Goal: Task Accomplishment & Management: Complete application form

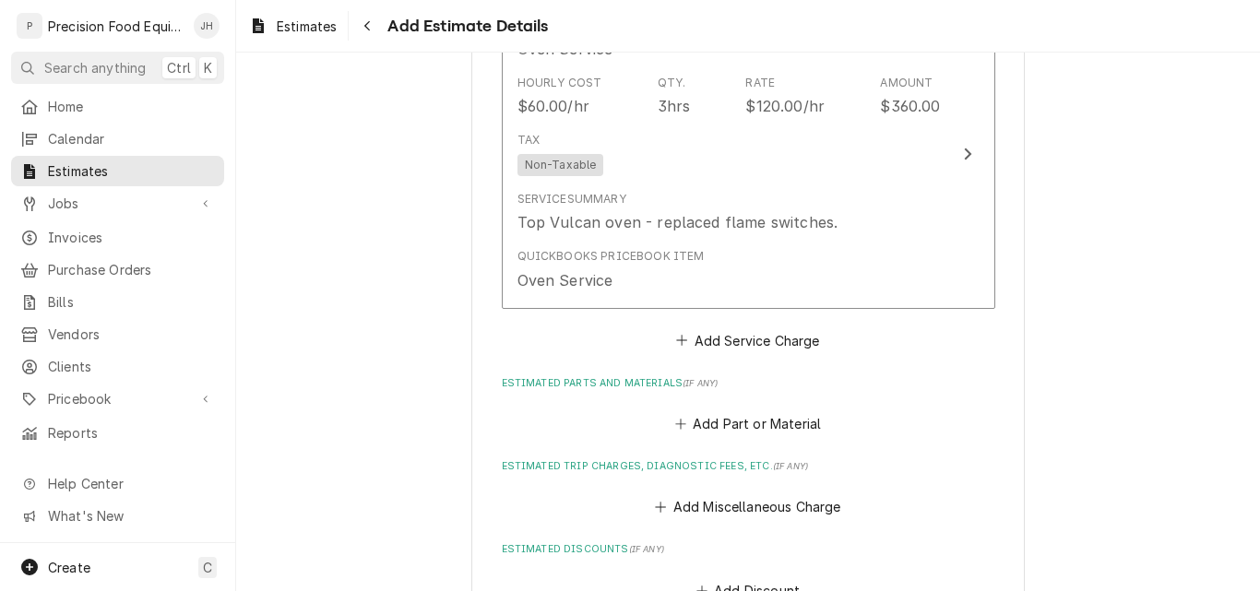
scroll to position [1476, 0]
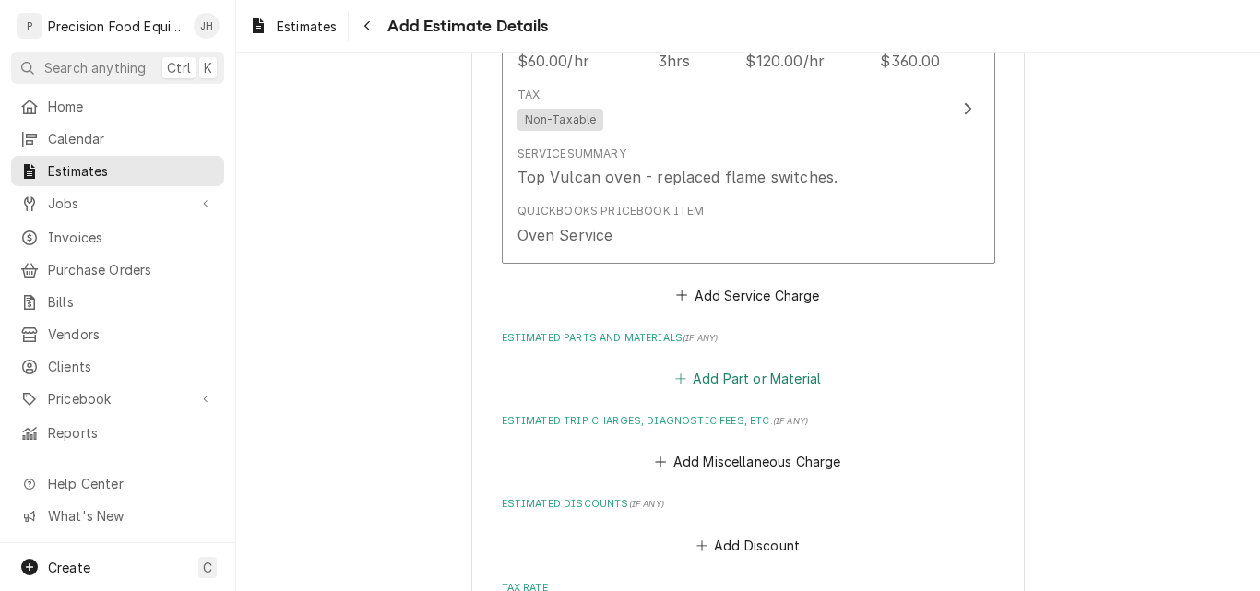
click at [753, 376] on button "Add Part or Material" at bounding box center [748, 379] width 152 height 26
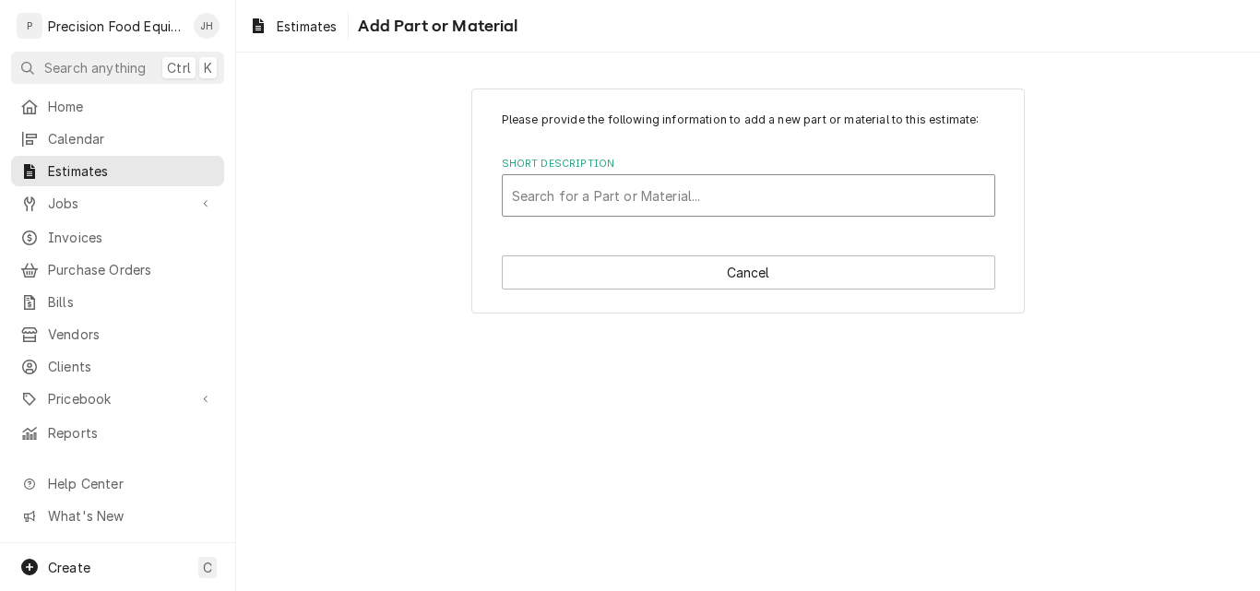
click at [615, 195] on div "Short Description" at bounding box center [748, 195] width 473 height 33
type input "913145"
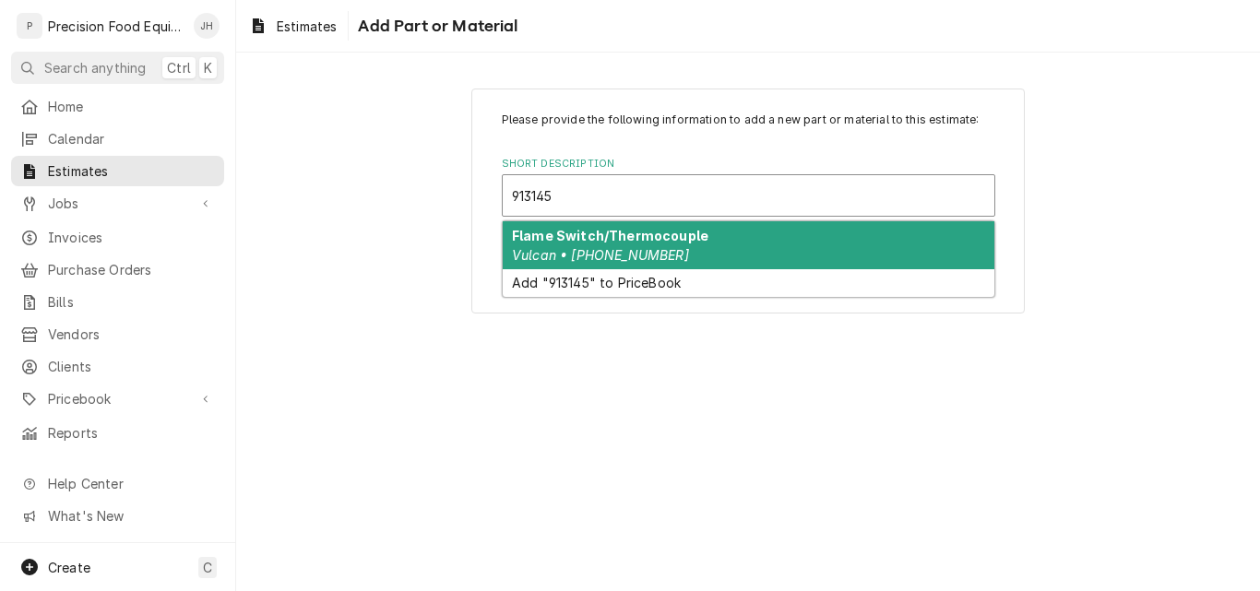
click at [657, 239] on strong "Flame Switch/Thermocouple" at bounding box center [610, 236] width 197 height 16
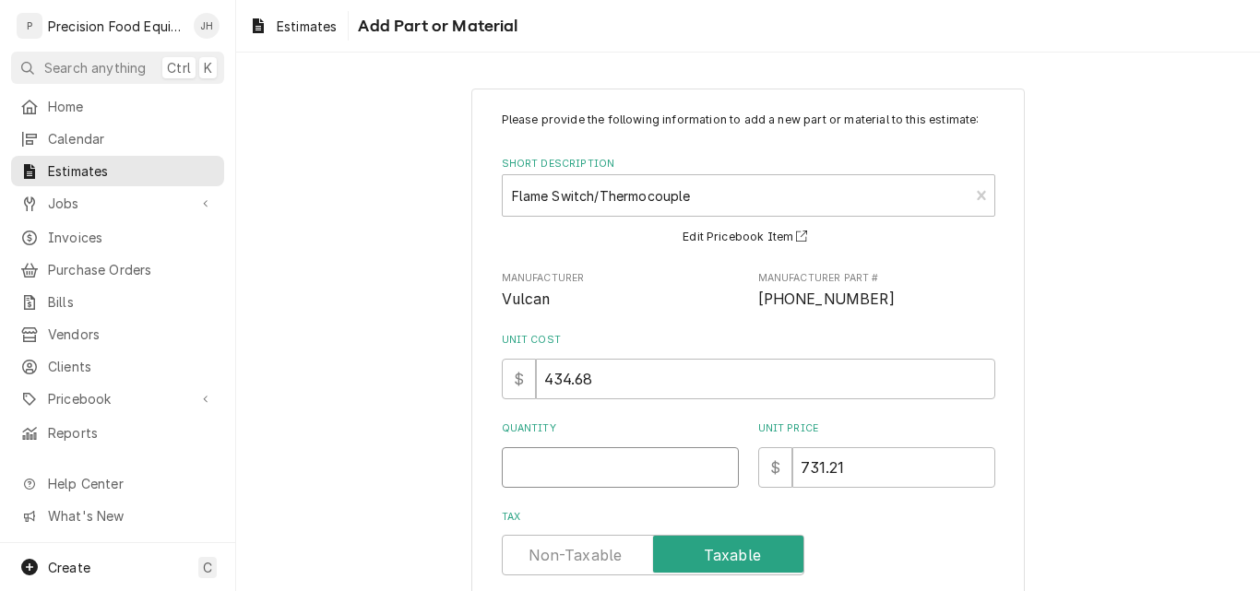
click at [568, 465] on input "Quantity" at bounding box center [620, 468] width 237 height 41
type textarea "x"
type input "2"
type textarea "x"
type input "2"
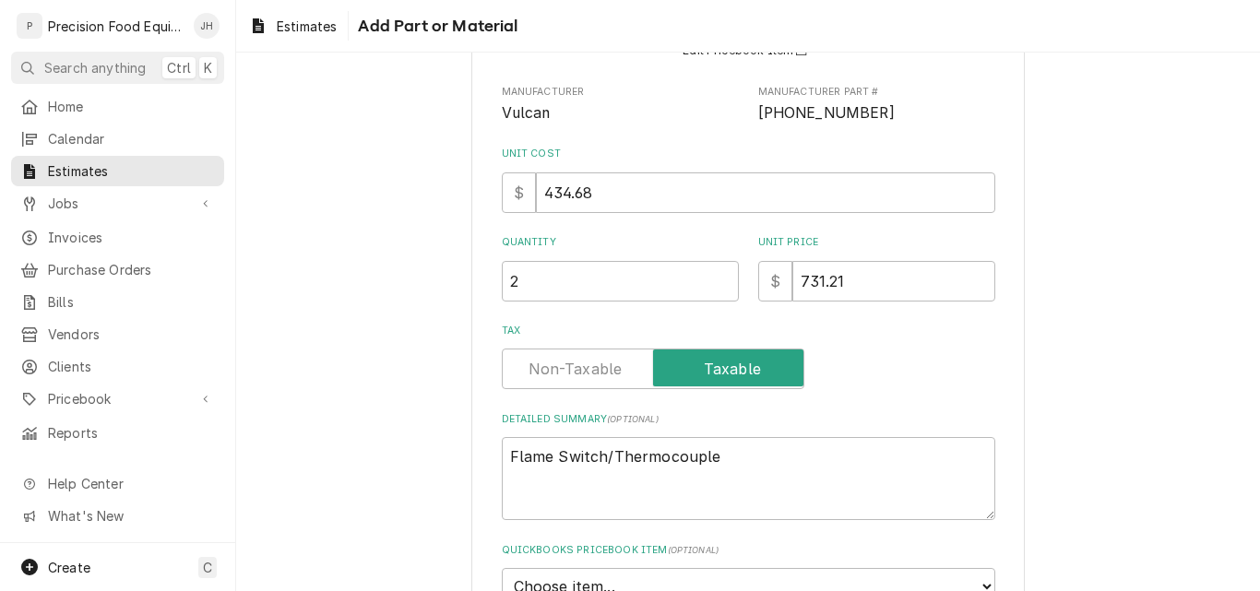
scroll to position [313, 0]
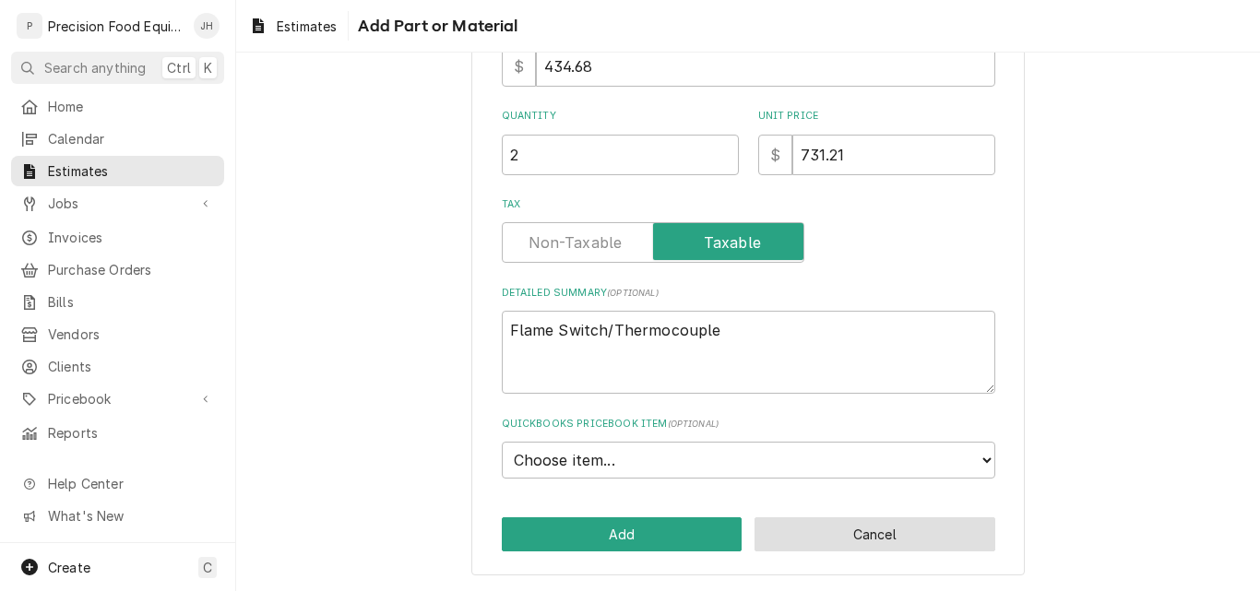
click at [907, 527] on button "Cancel" at bounding box center [875, 535] width 241 height 34
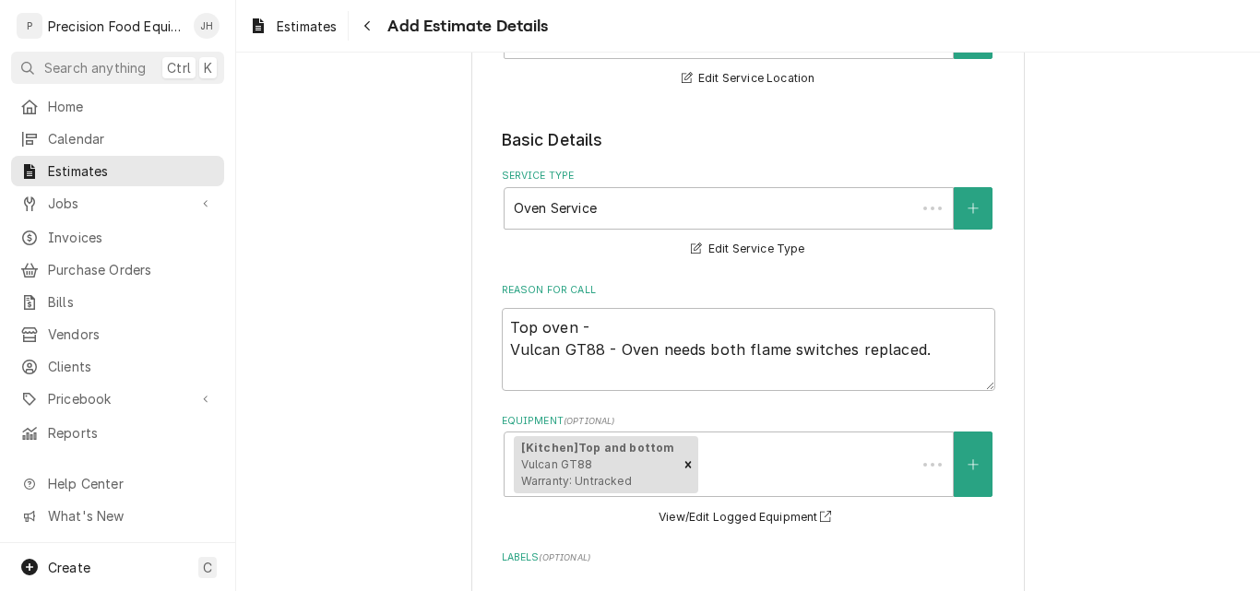
scroll to position [1454, 0]
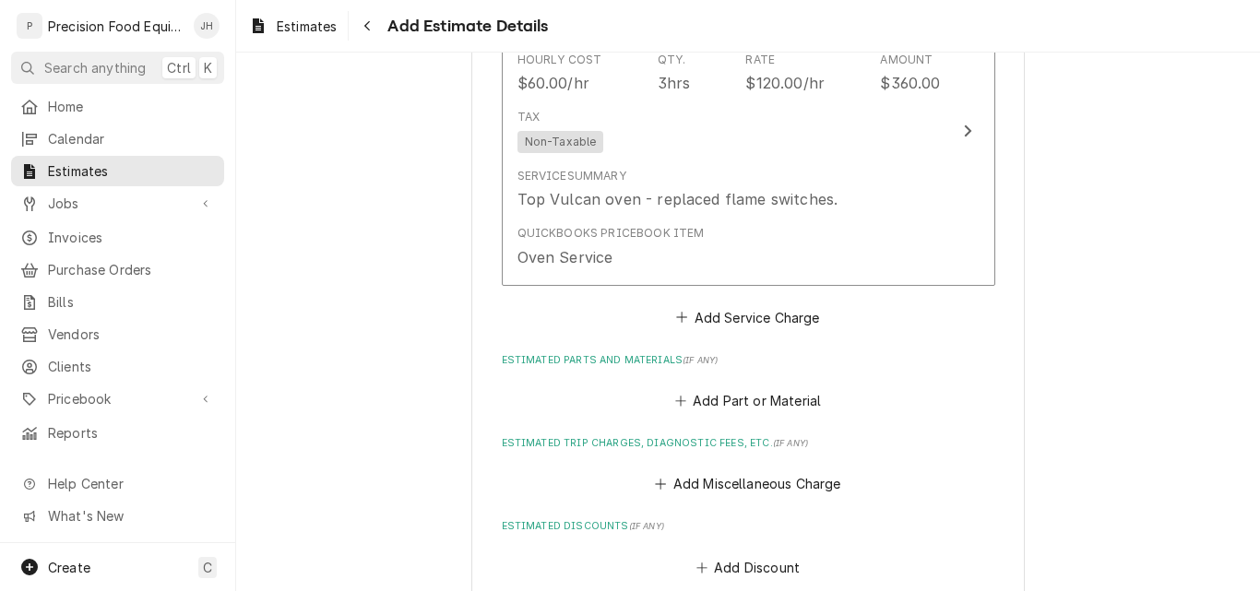
type textarea "x"
click at [733, 401] on button "Add Part or Material" at bounding box center [748, 401] width 152 height 26
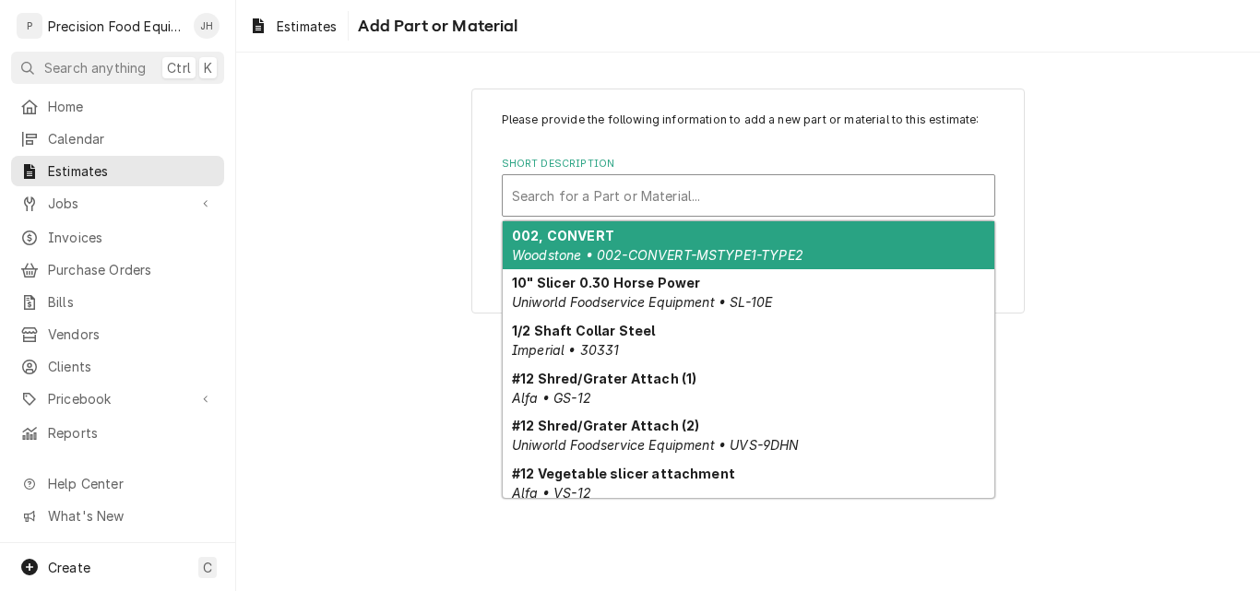
click at [666, 208] on div "Short Description" at bounding box center [748, 195] width 473 height 33
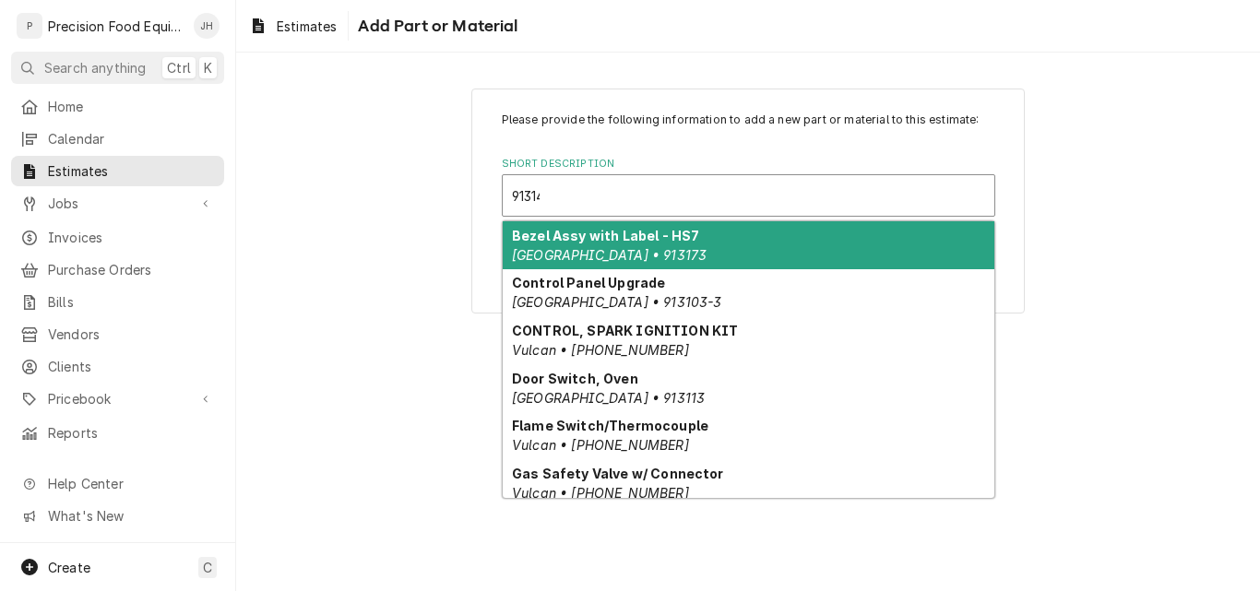
type input "913145"
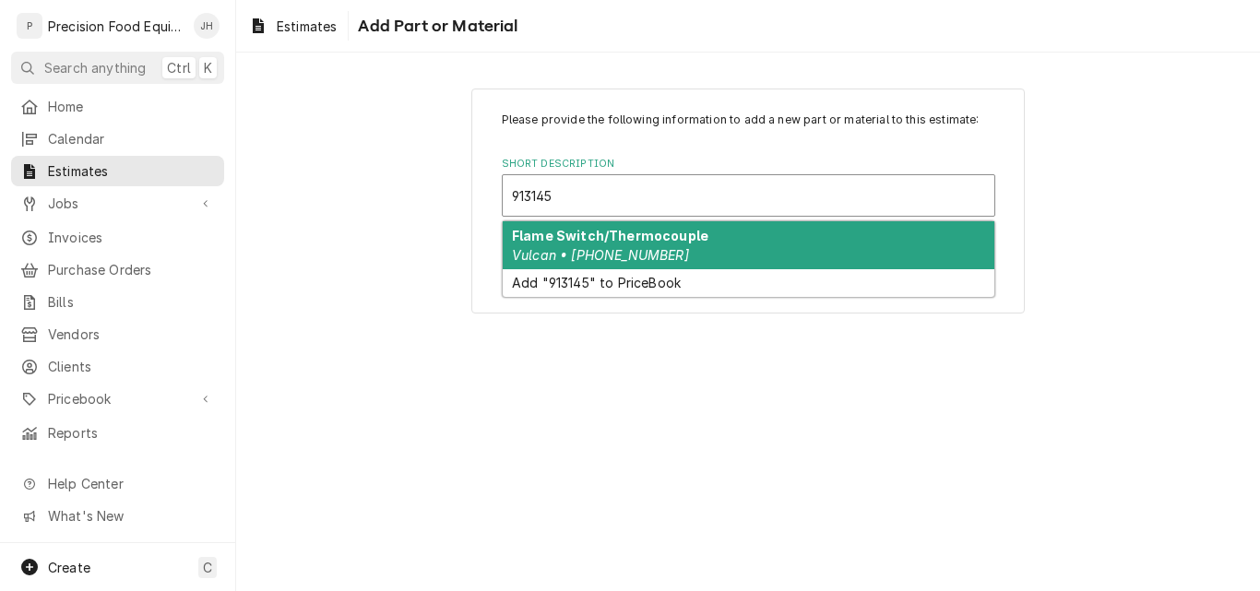
click at [707, 242] on div "Flame Switch/Thermocouple Vulcan • 00-913145-00002" at bounding box center [749, 245] width 492 height 48
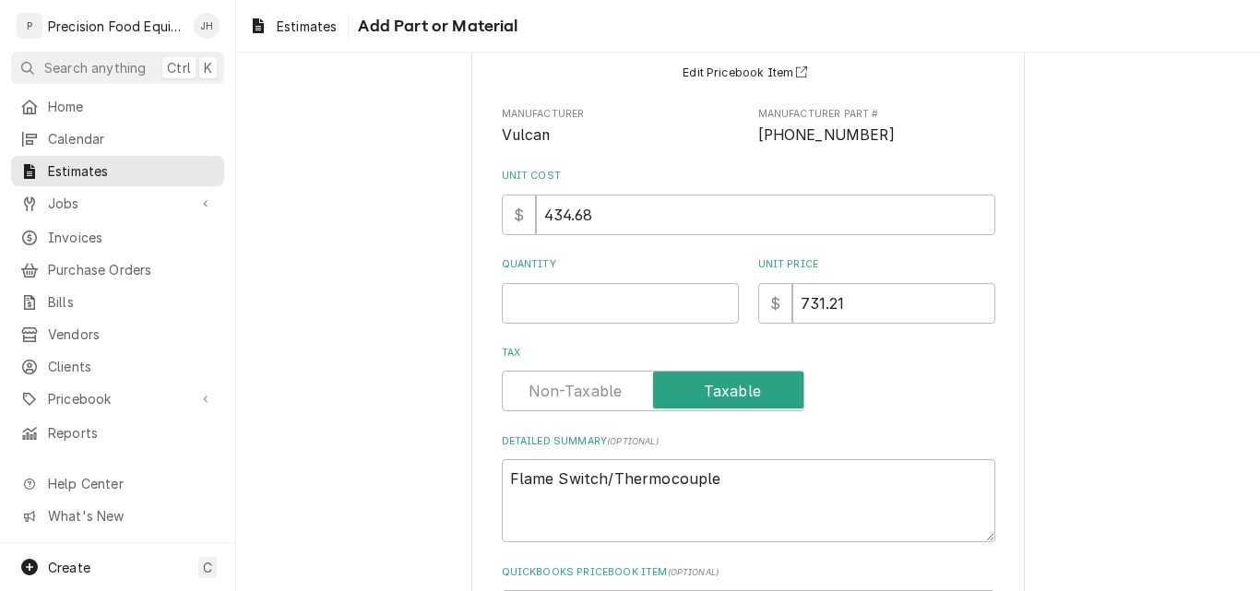
scroll to position [313, 0]
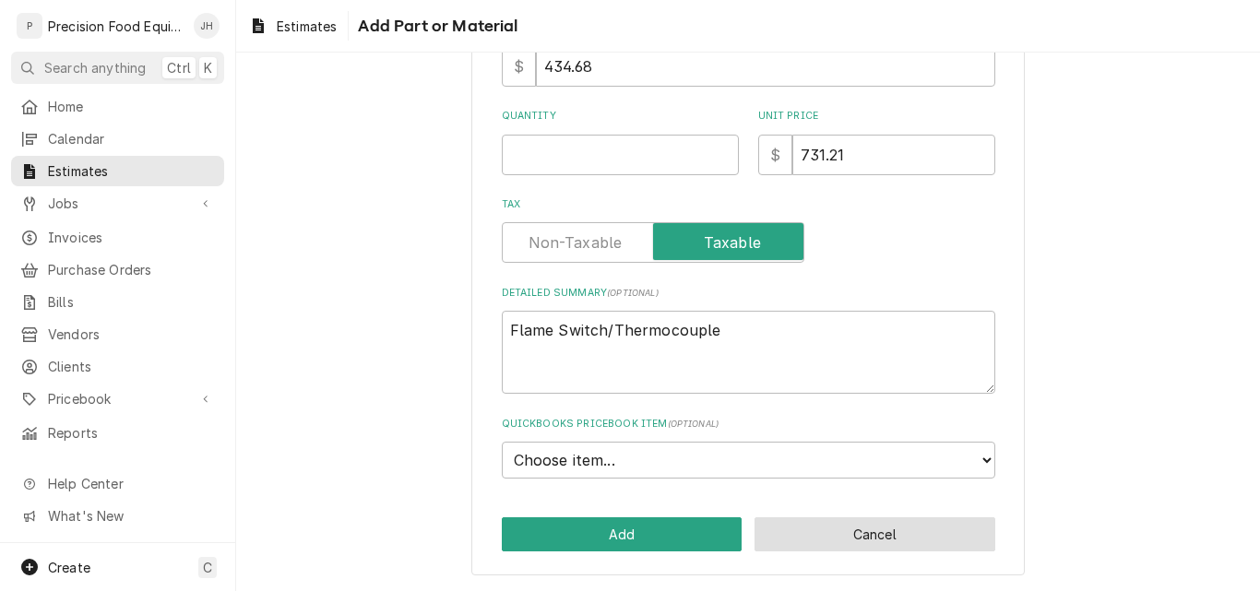
click at [863, 536] on button "Cancel" at bounding box center [875, 535] width 241 height 34
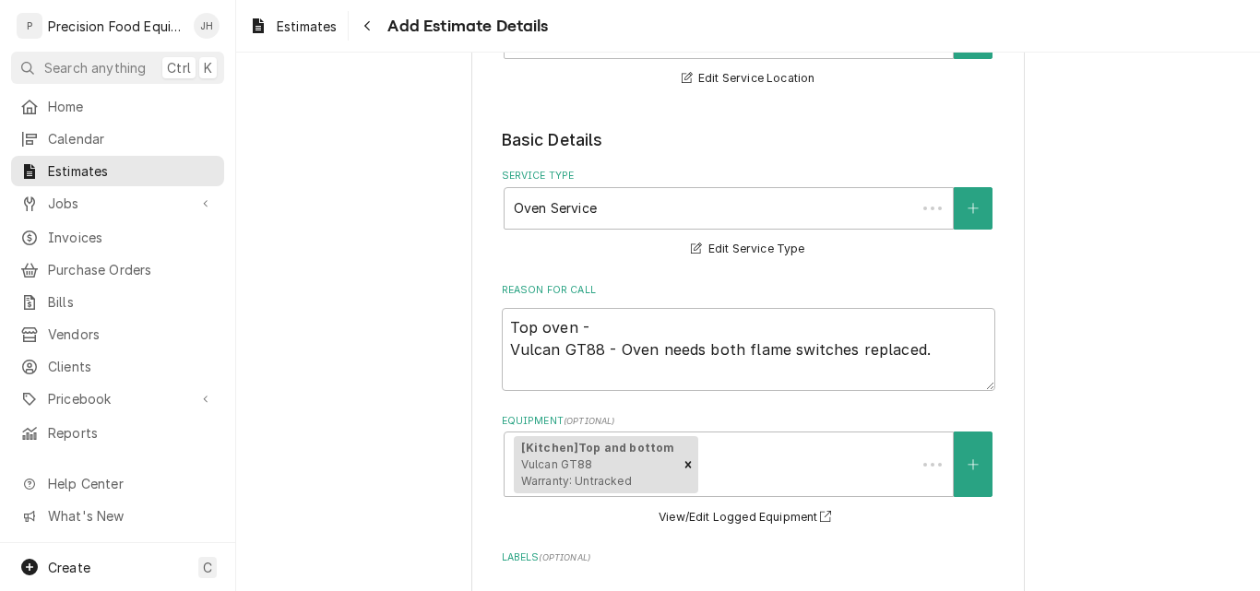
scroll to position [1432, 0]
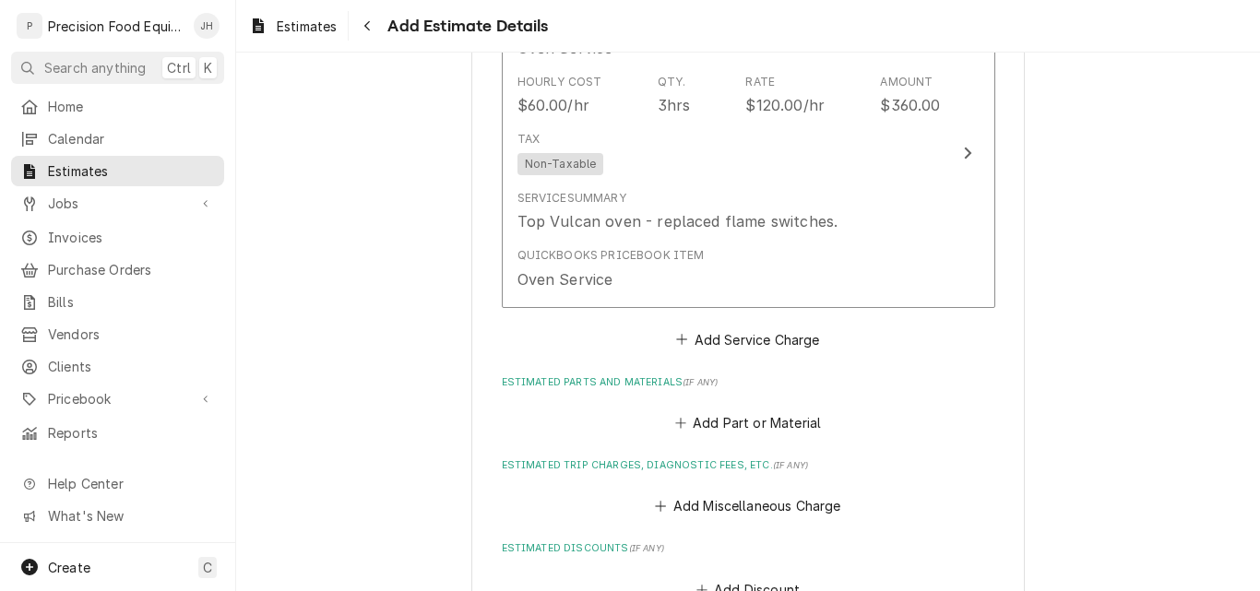
type textarea "x"
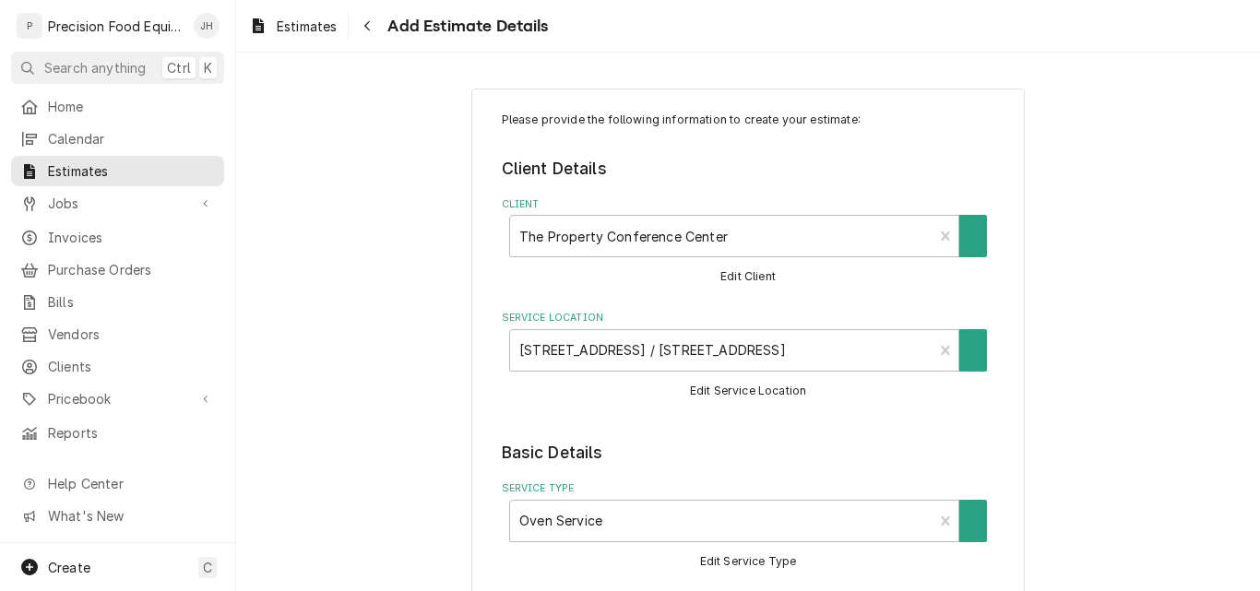
type textarea "x"
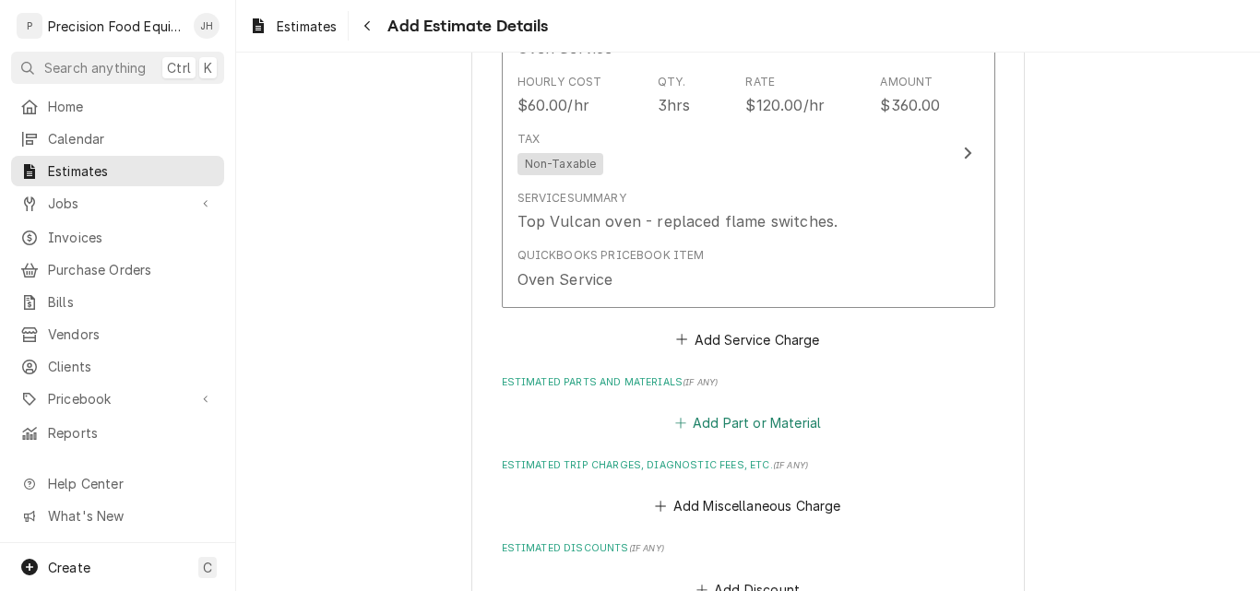
click at [746, 420] on button "Add Part or Material" at bounding box center [748, 424] width 152 height 26
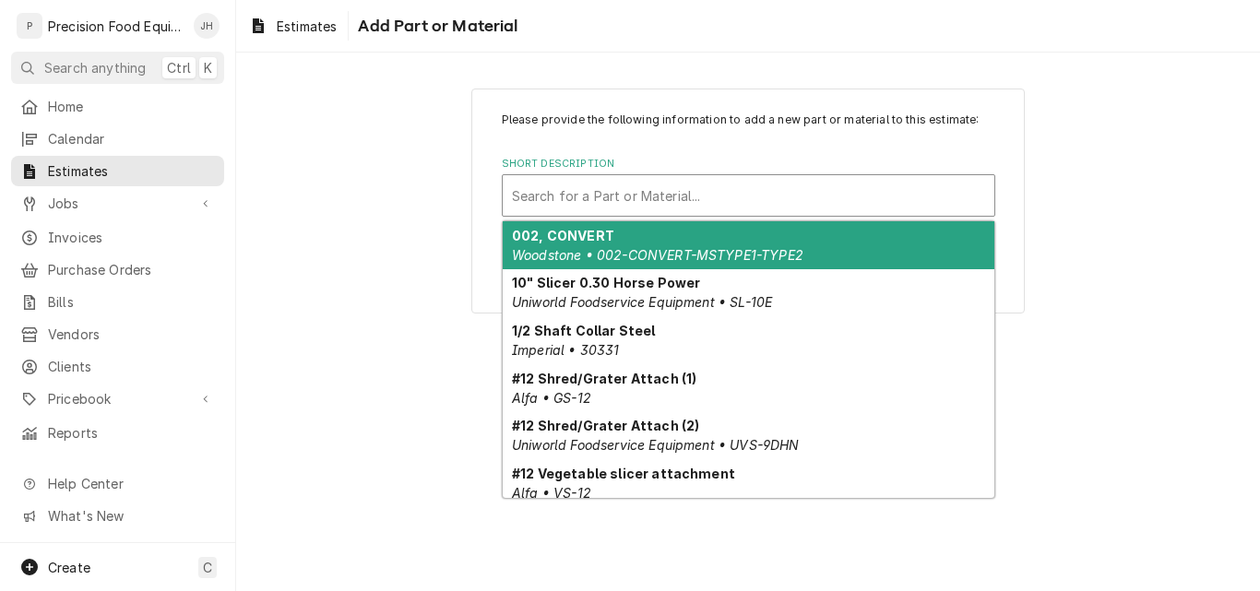
click at [714, 199] on div "Short Description" at bounding box center [748, 195] width 473 height 33
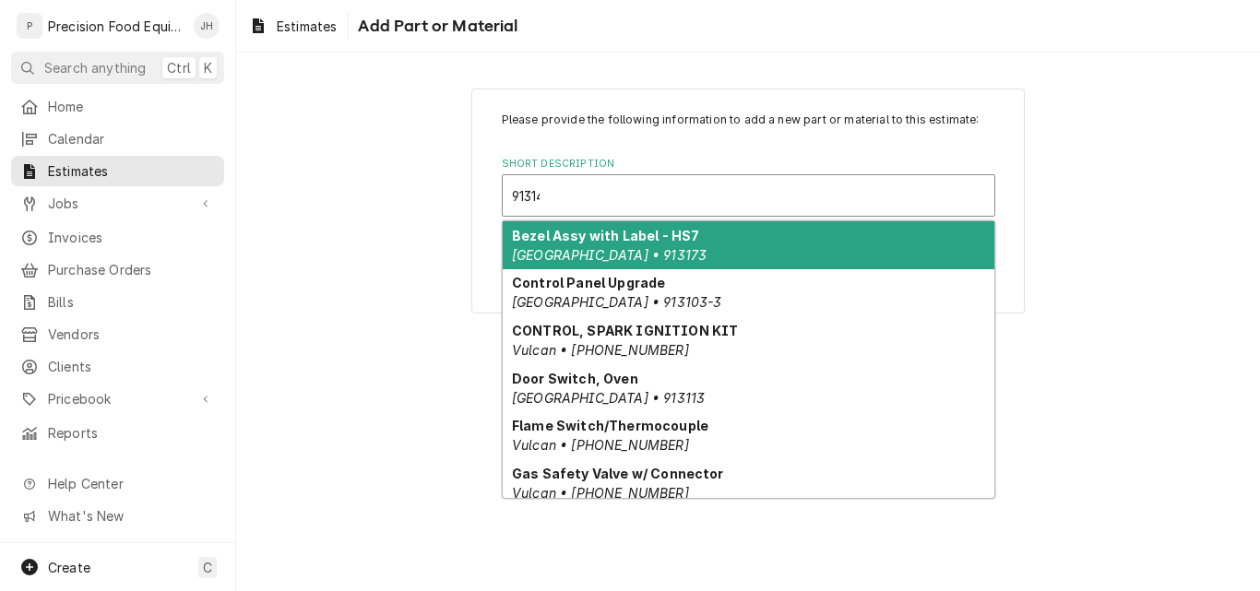
type input "913145"
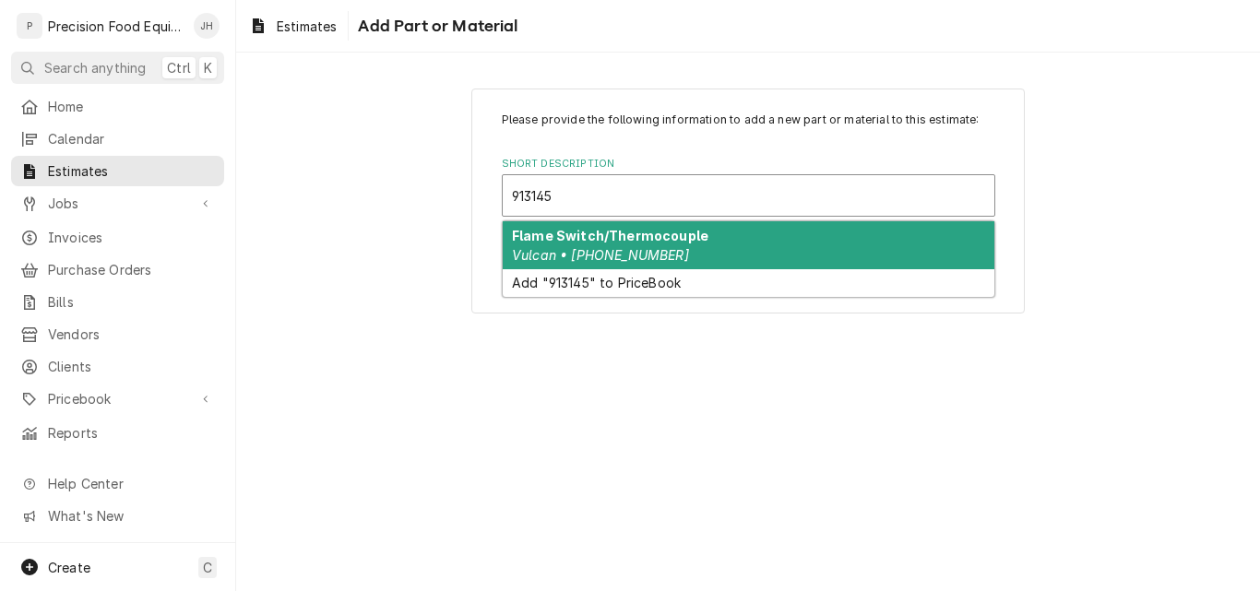
click at [732, 230] on div "Flame Switch/Thermocouple Vulcan • 00-913145-00002" at bounding box center [749, 245] width 492 height 48
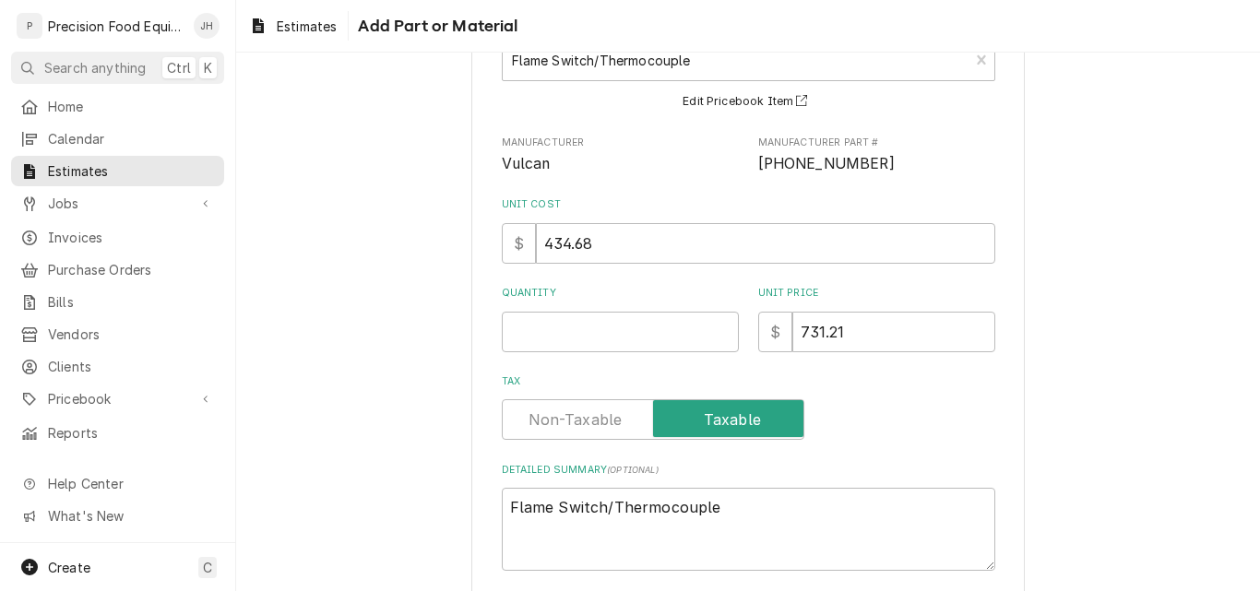
scroll to position [128, 0]
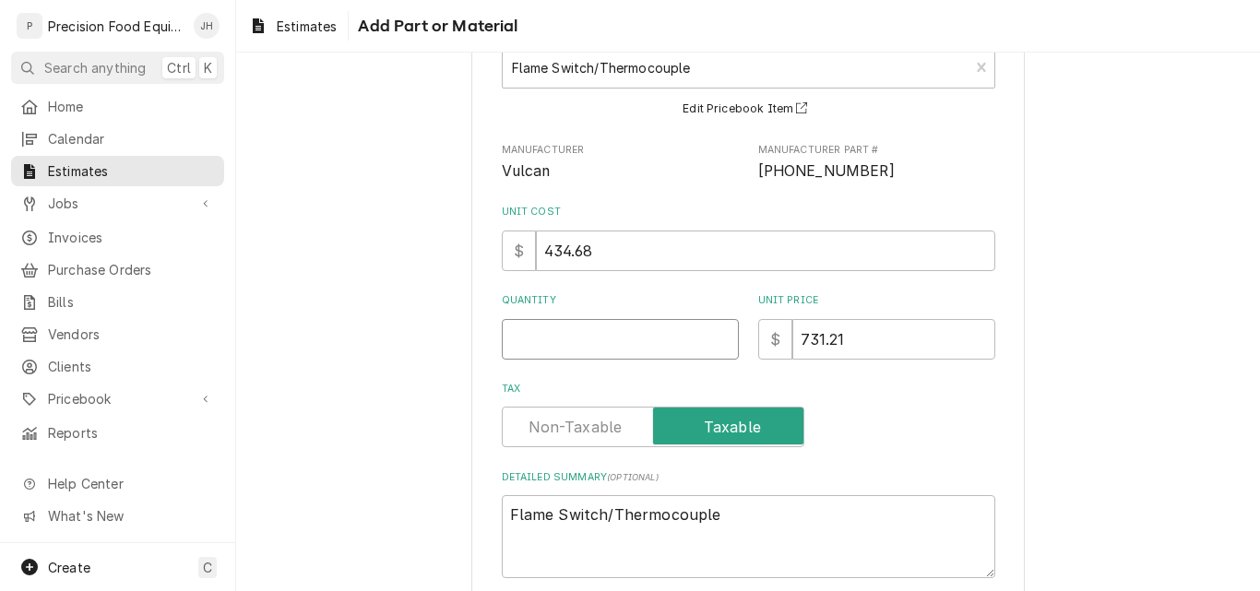
click at [561, 335] on input "Quantity" at bounding box center [620, 339] width 237 height 41
type textarea "x"
type input "2"
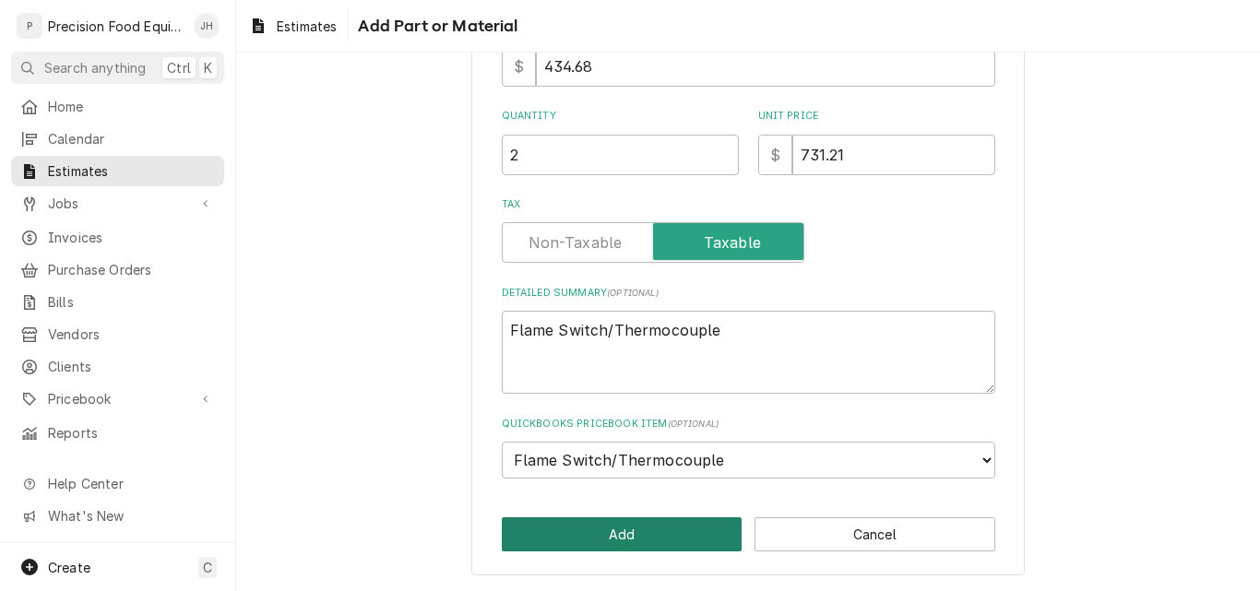
click at [597, 533] on button "Add" at bounding box center [622, 535] width 241 height 34
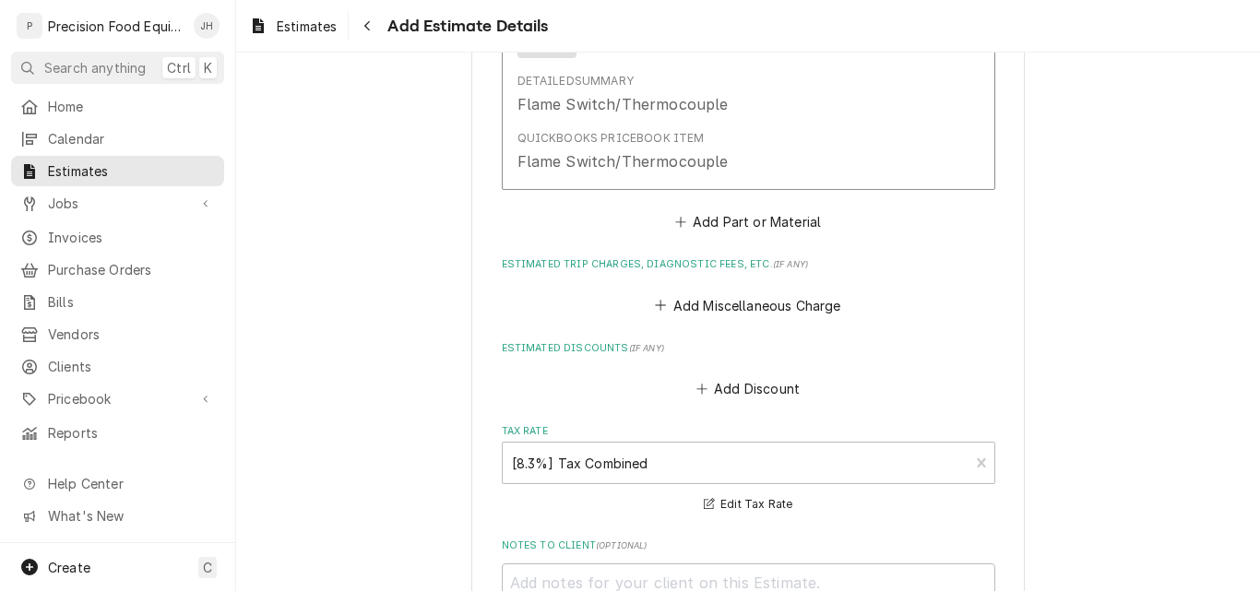
scroll to position [2056, 0]
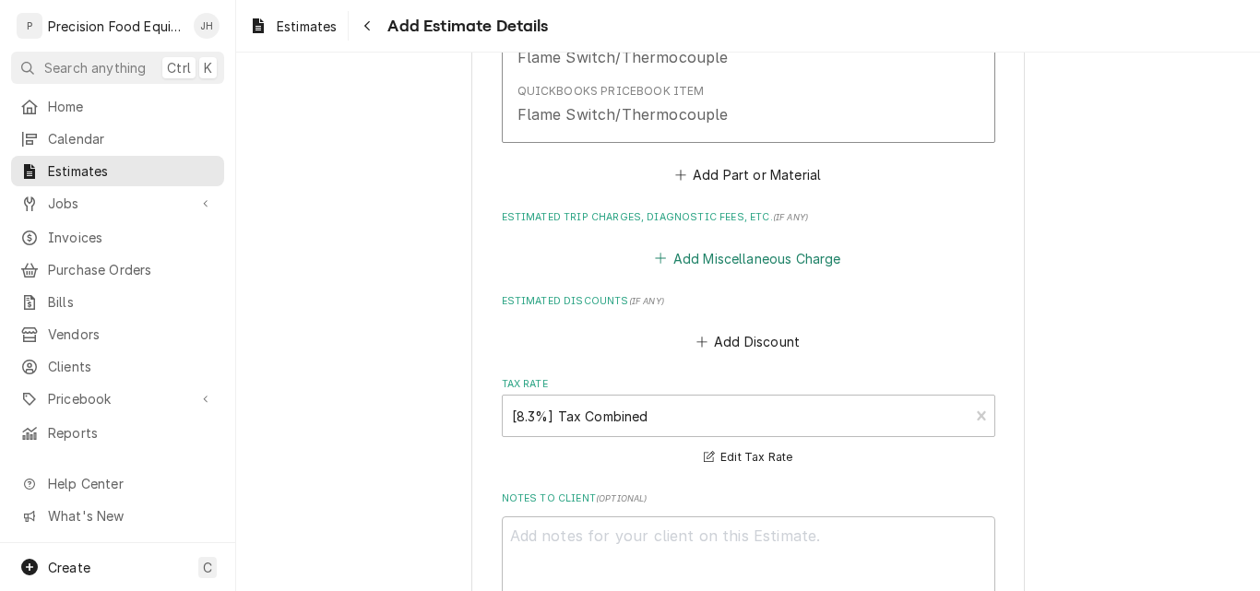
click at [744, 262] on button "Add Miscellaneous Charge" at bounding box center [748, 258] width 192 height 26
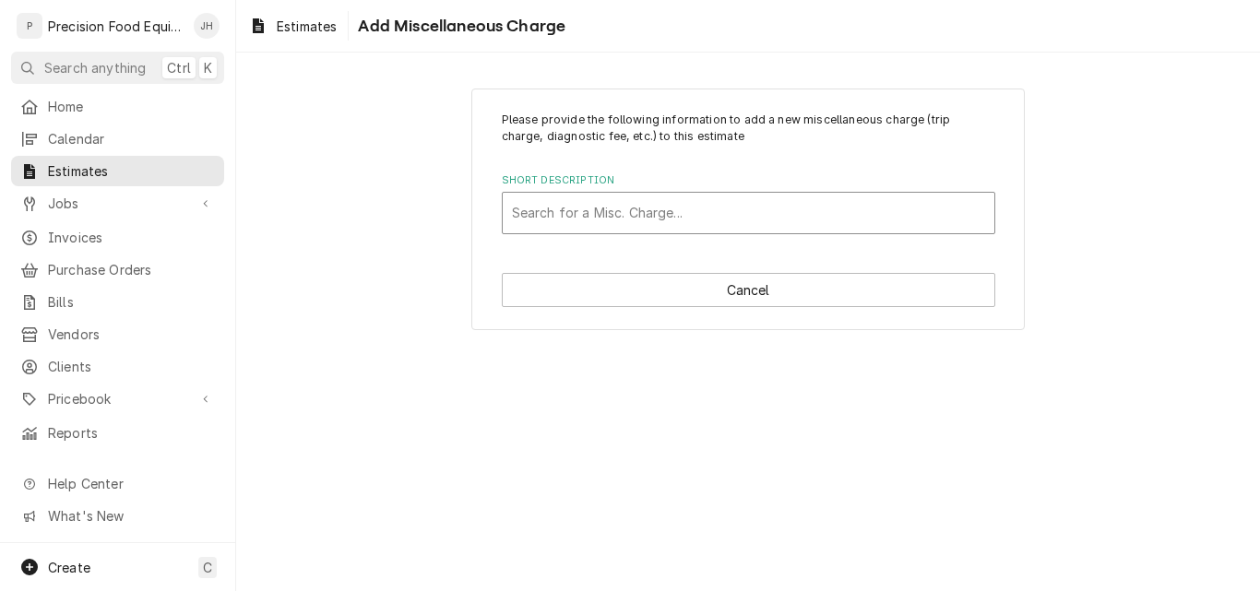
click at [610, 210] on div "Short Description" at bounding box center [748, 213] width 473 height 33
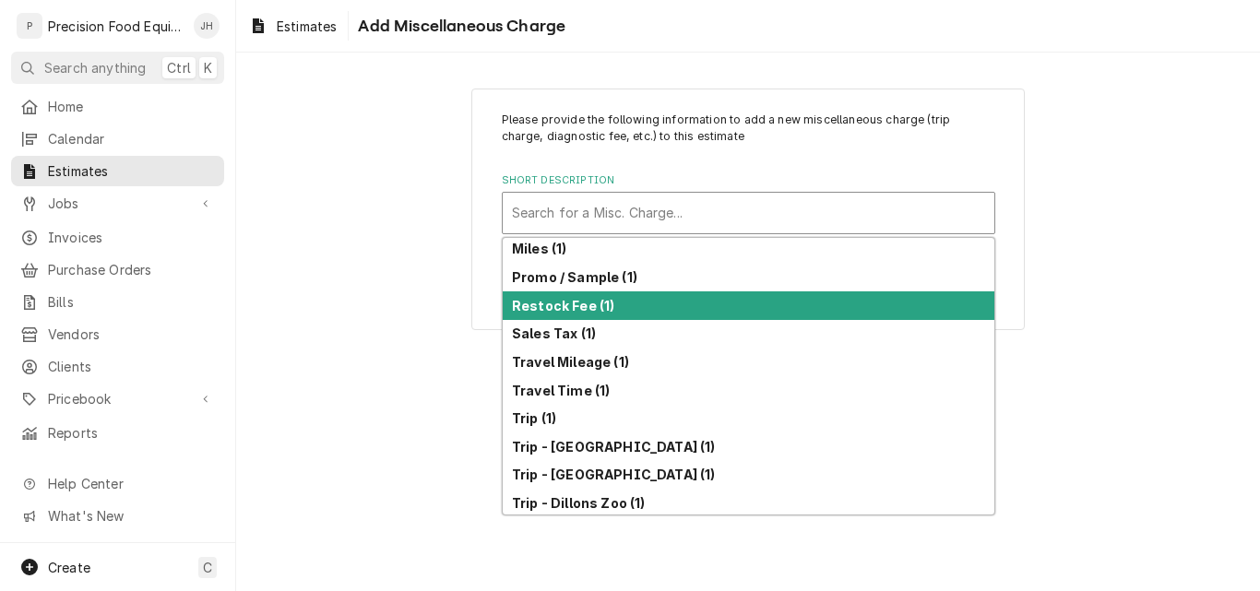
scroll to position [430, 0]
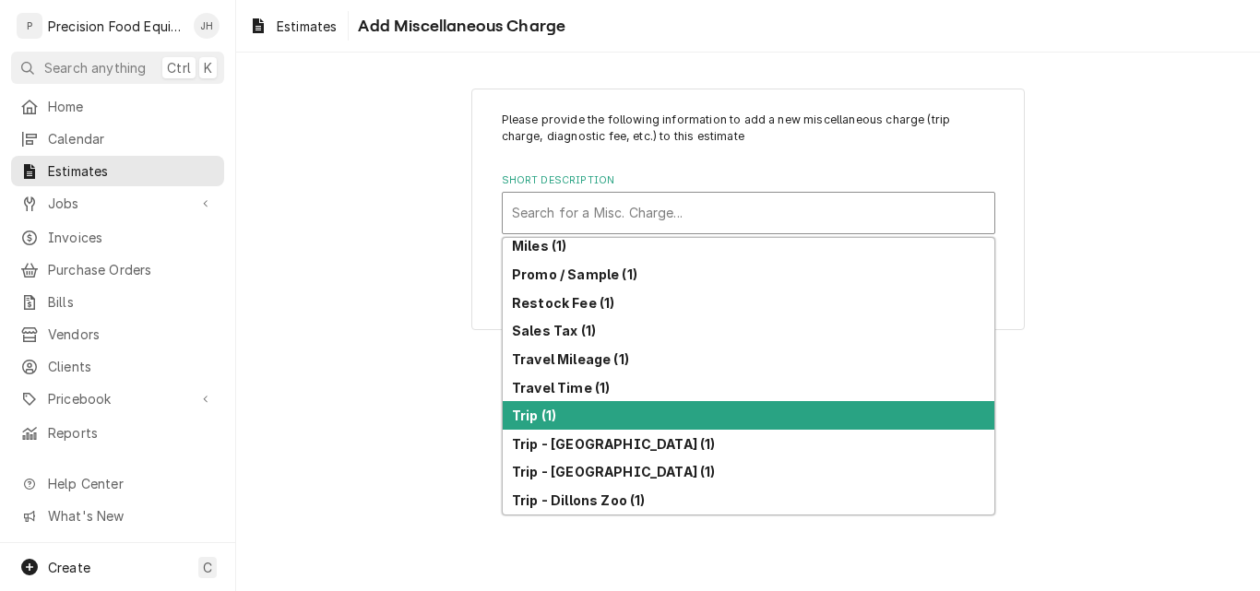
click at [619, 414] on div "Trip (1)" at bounding box center [749, 415] width 492 height 29
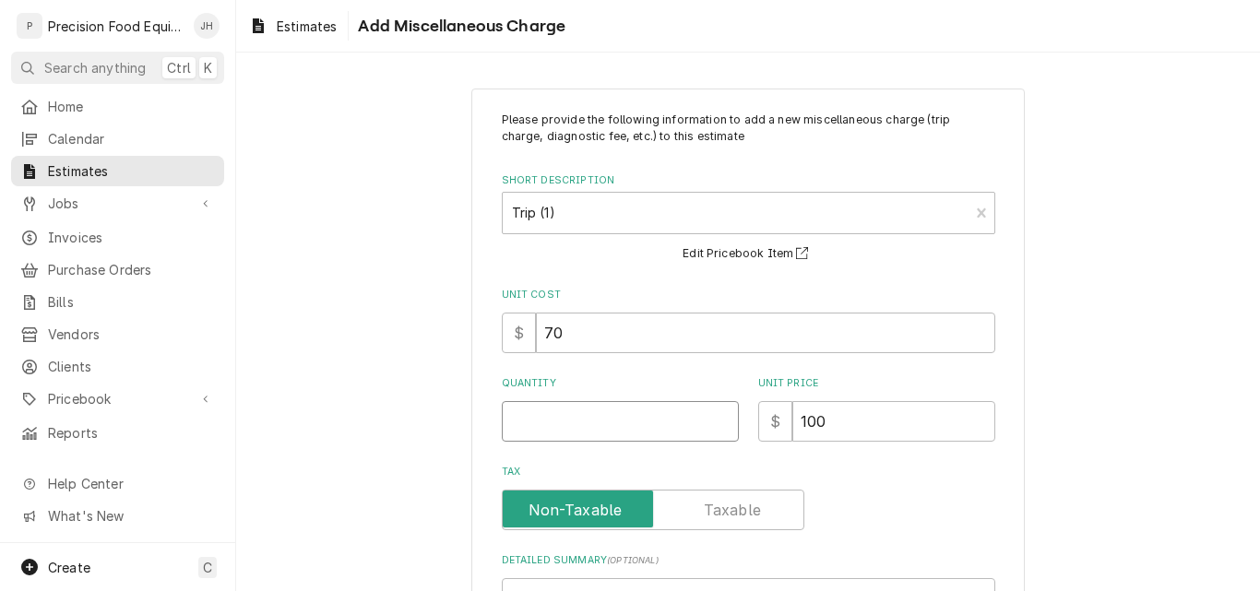
click at [547, 429] on input "Quantity" at bounding box center [620, 421] width 237 height 41
type textarea "x"
type input "1"
type textarea "x"
type input "1"
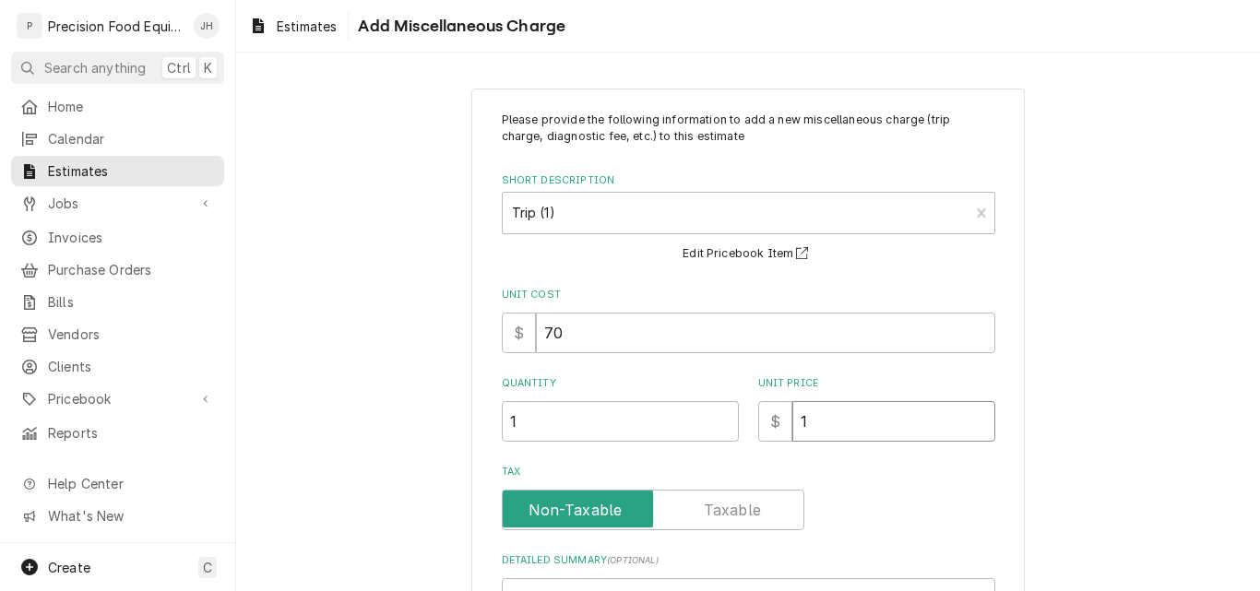
type textarea "x"
type input "15"
type textarea "x"
type input "150"
type textarea "x"
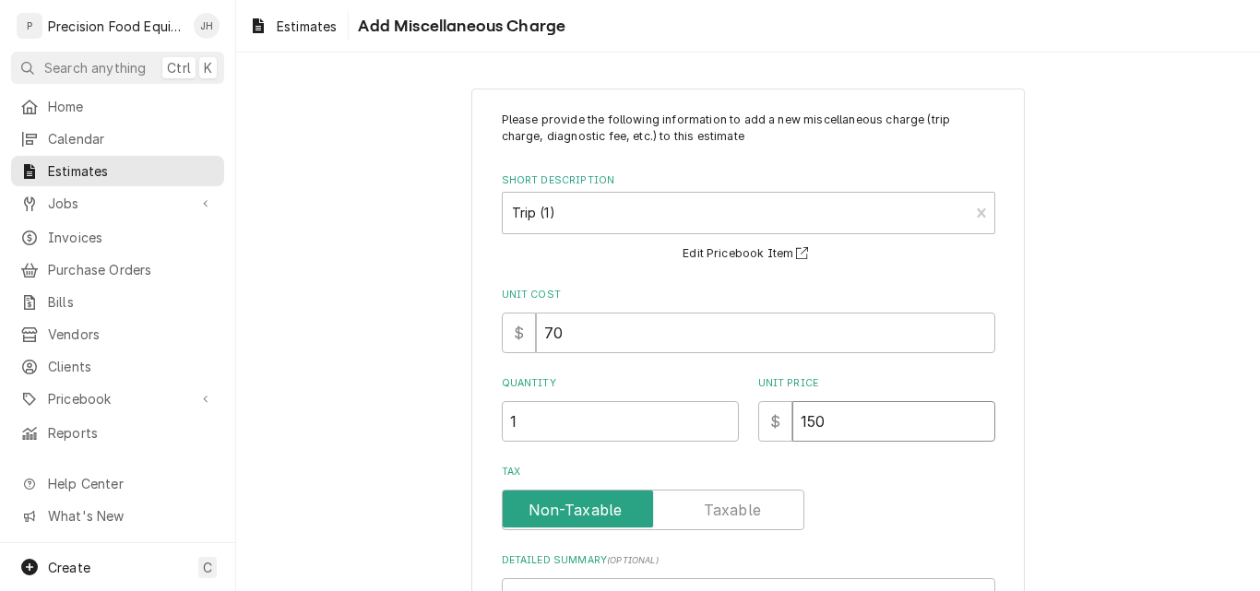
type input "150"
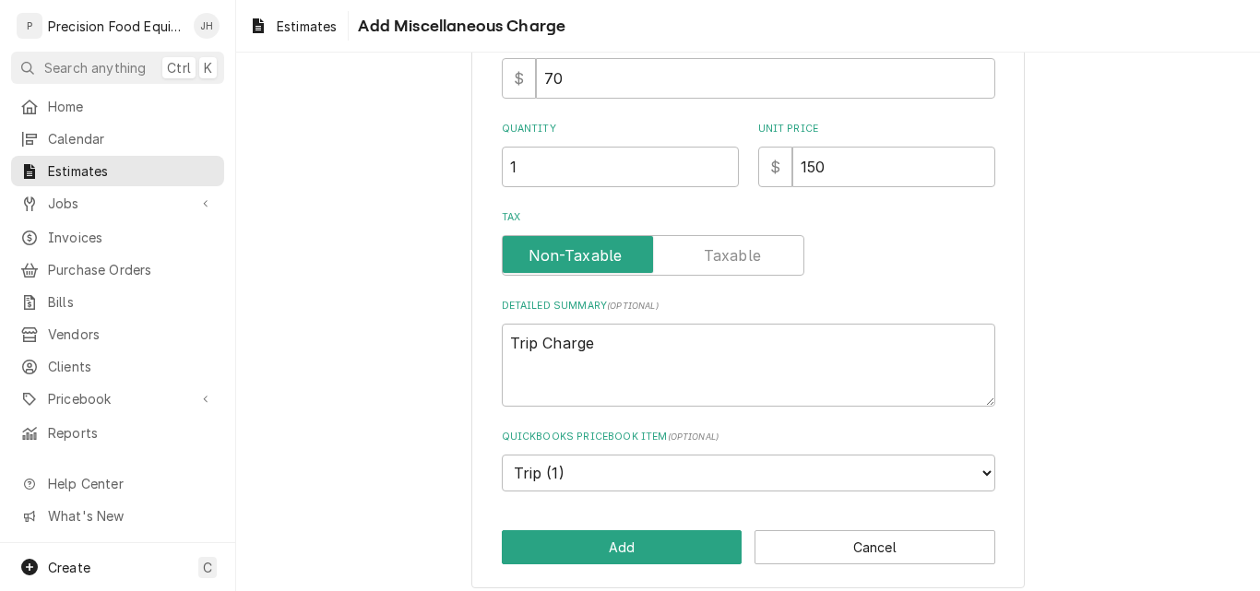
scroll to position [268, 0]
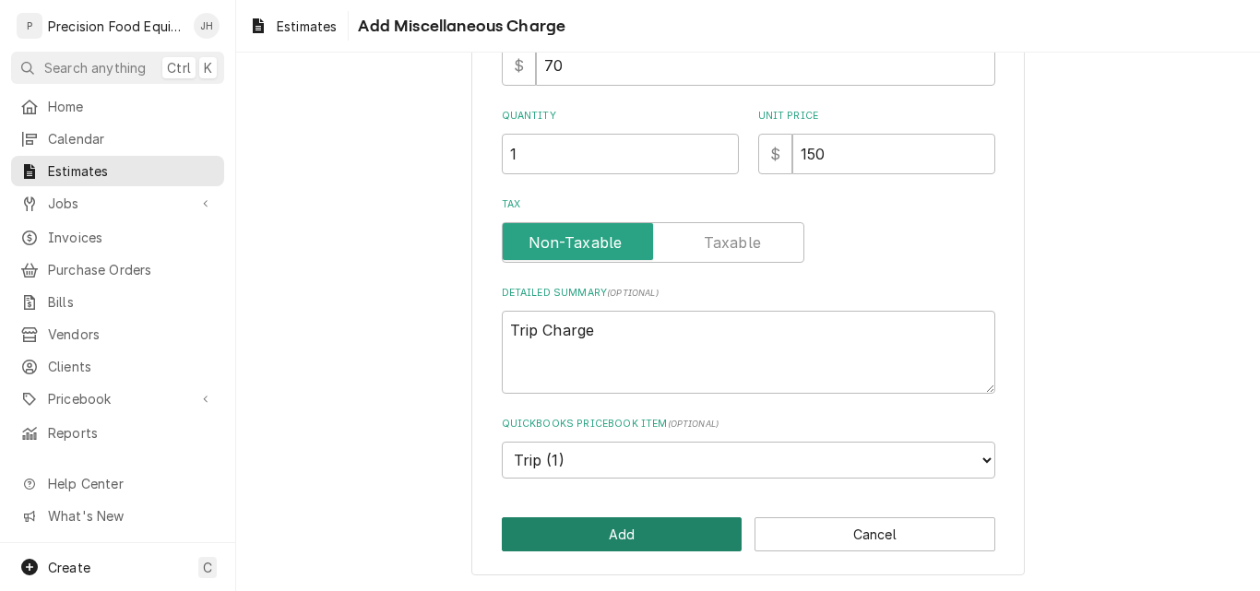
click at [612, 532] on button "Add" at bounding box center [622, 535] width 241 height 34
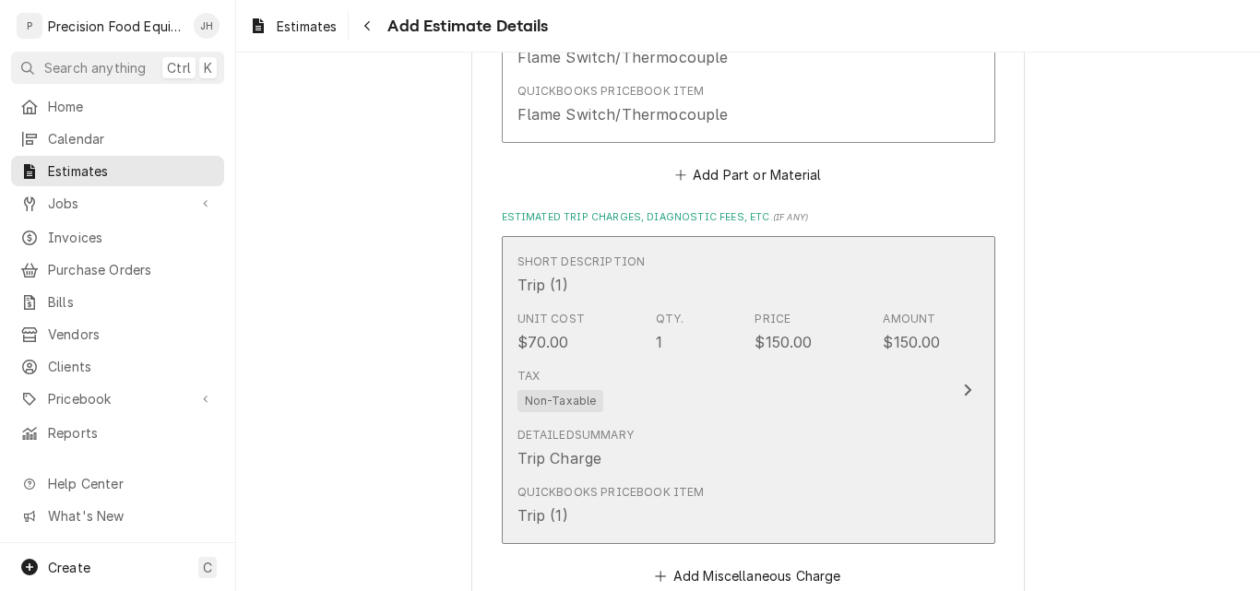
scroll to position [2034, 0]
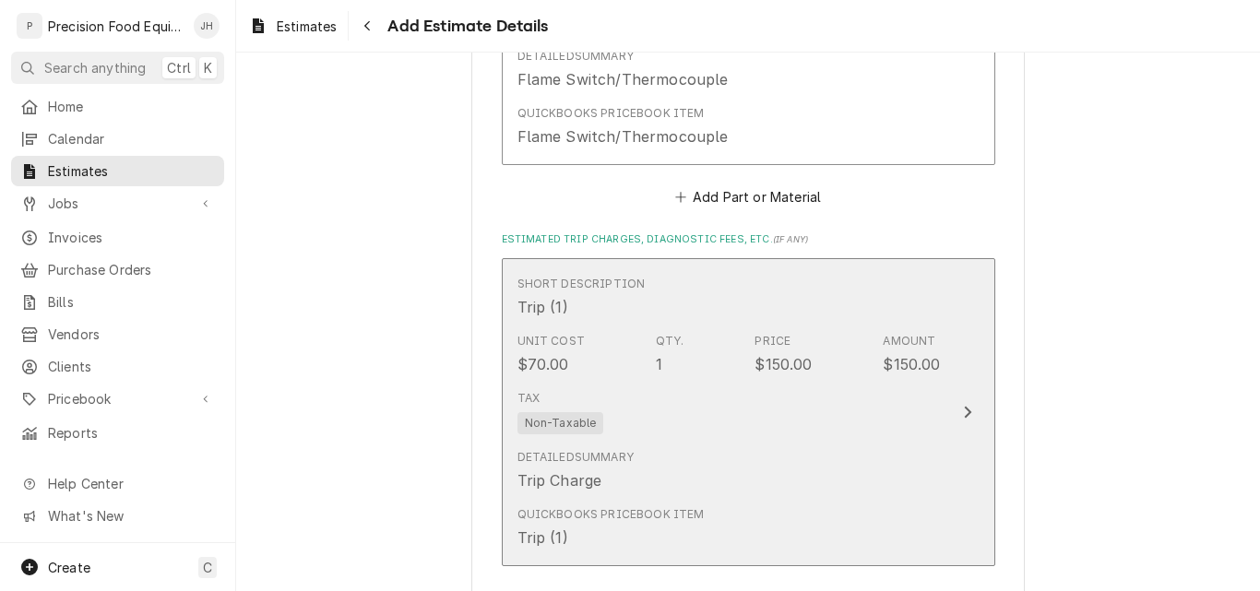
type textarea "x"
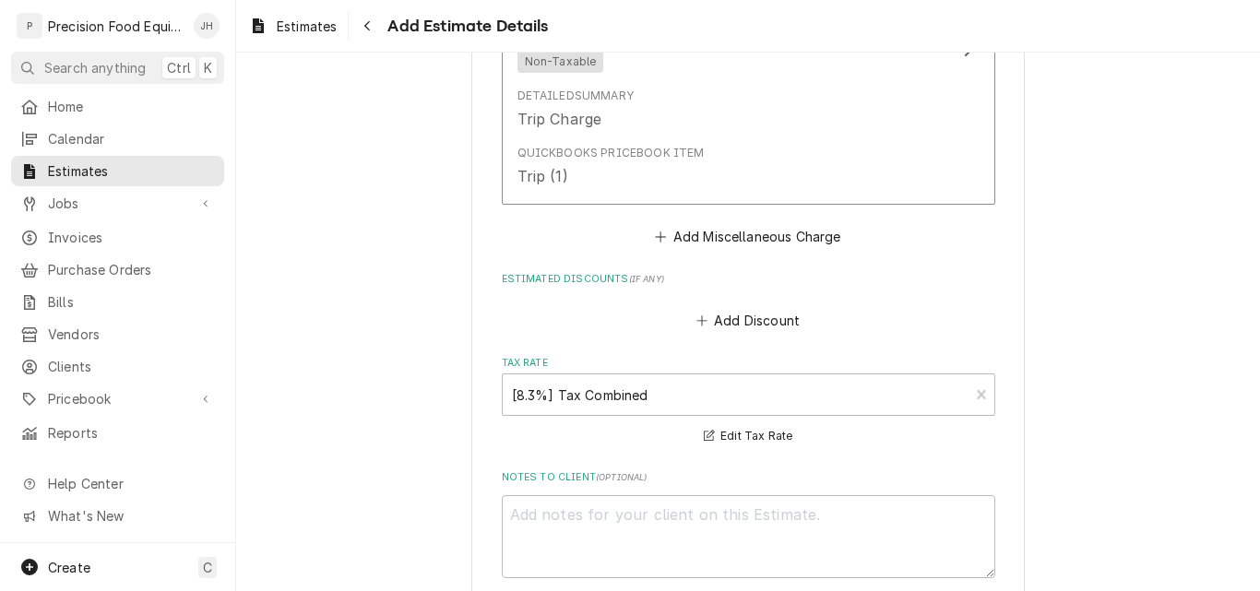
scroll to position [2403, 0]
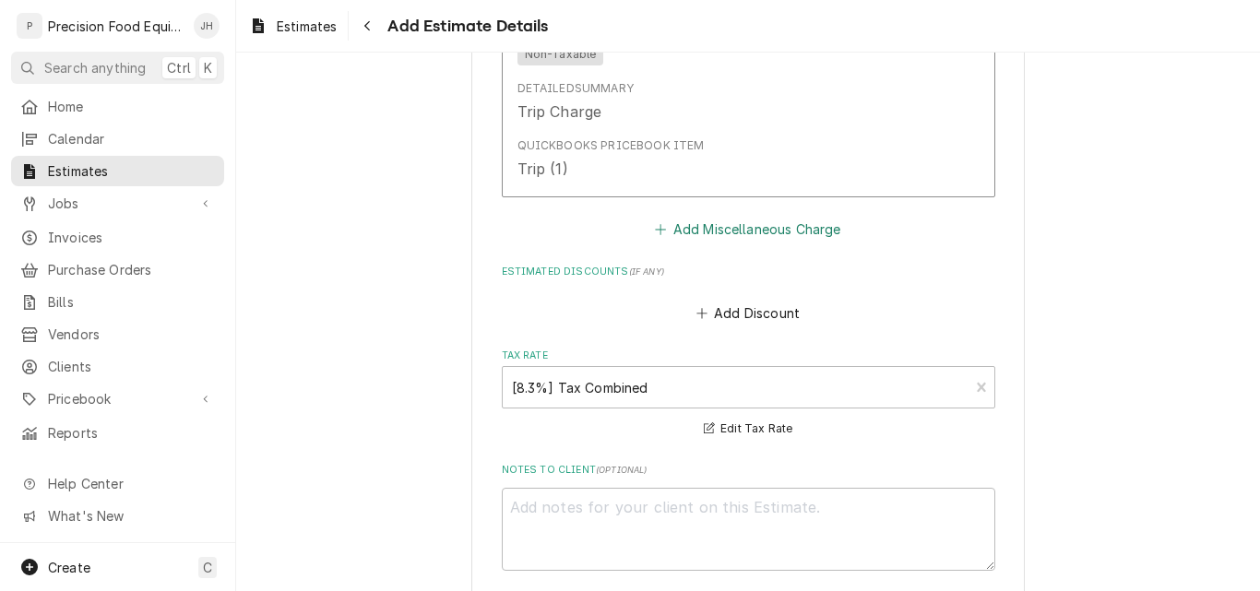
click at [767, 238] on button "Add Miscellaneous Charge" at bounding box center [748, 230] width 192 height 26
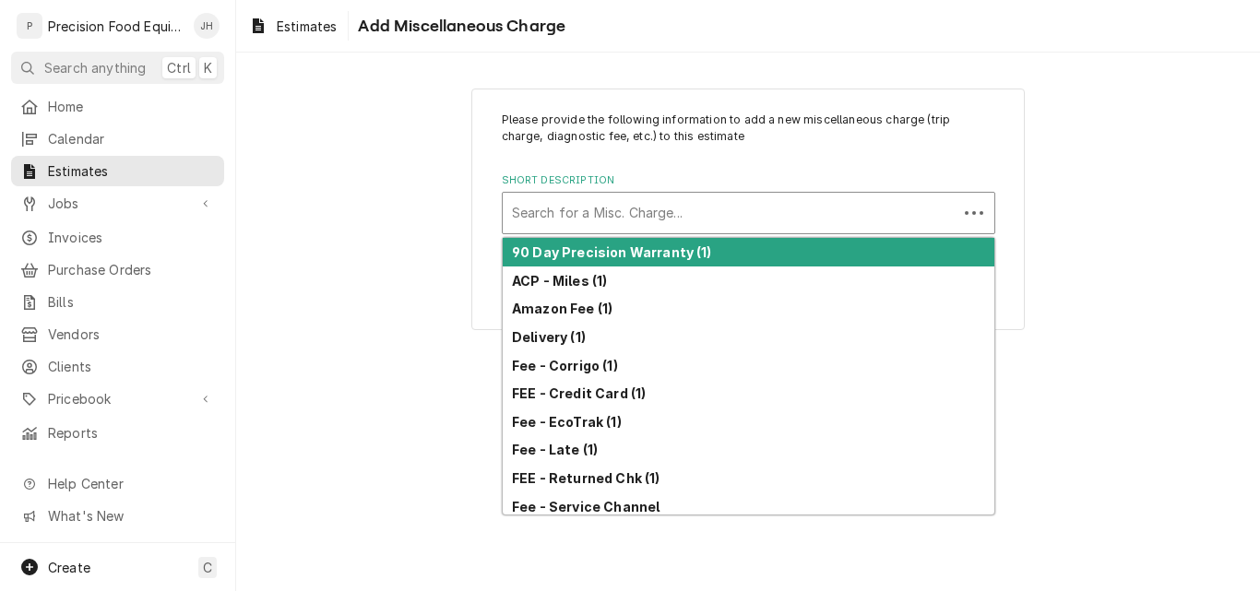
click at [614, 226] on div "Short Description" at bounding box center [730, 213] width 436 height 33
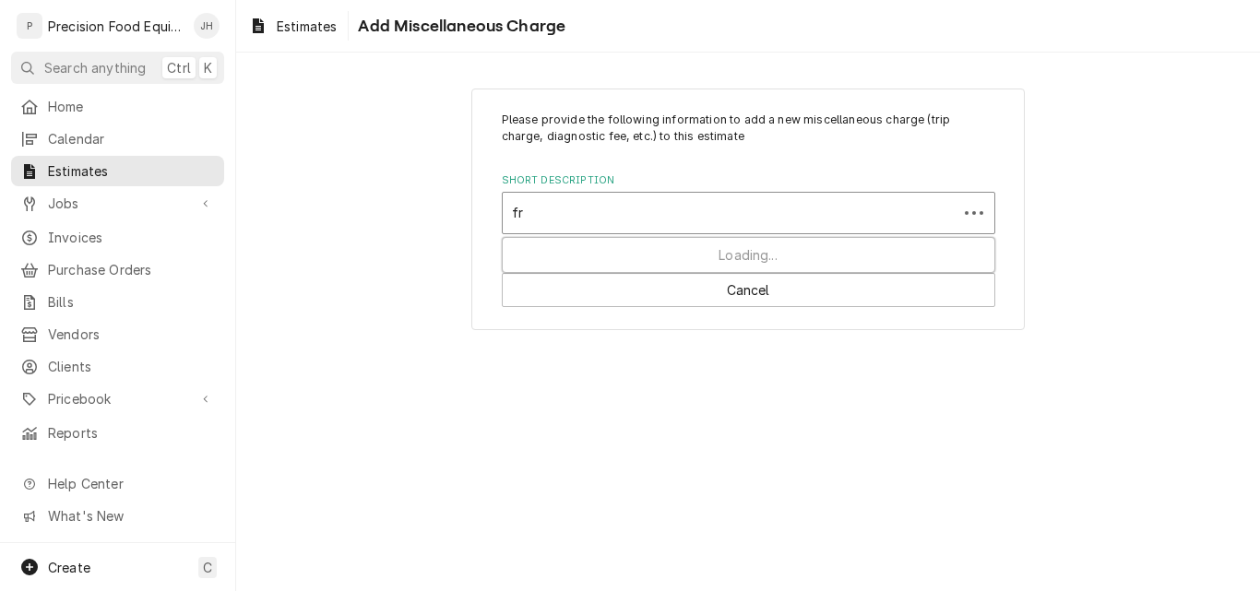
type input "fre"
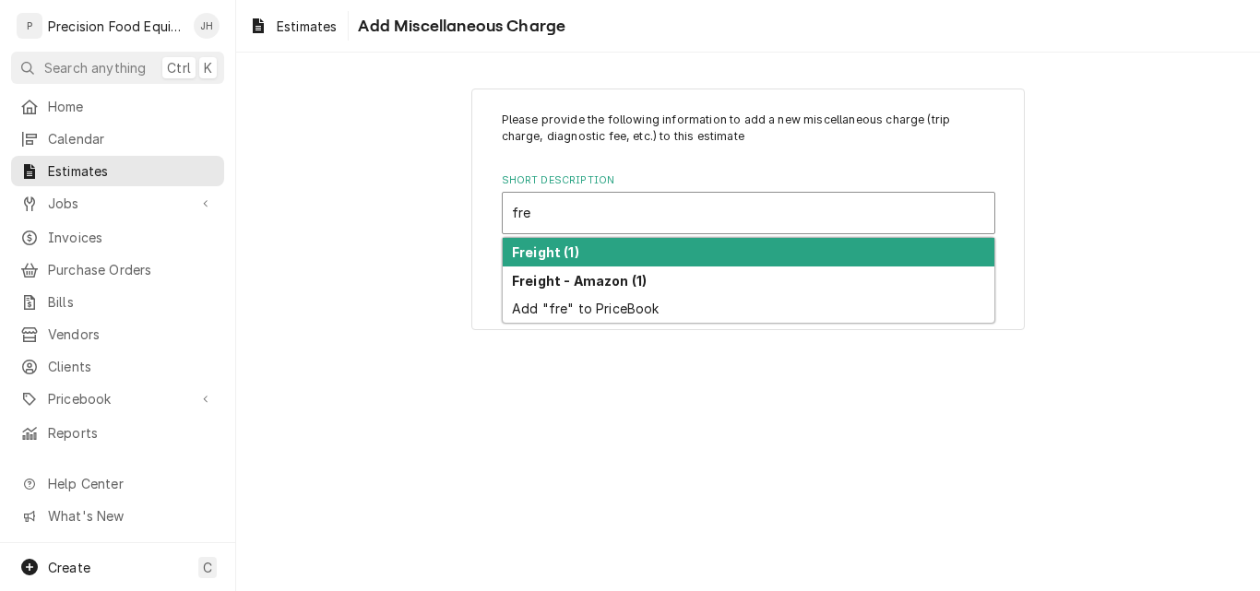
click at [619, 260] on div "Freight (1)" at bounding box center [749, 252] width 492 height 29
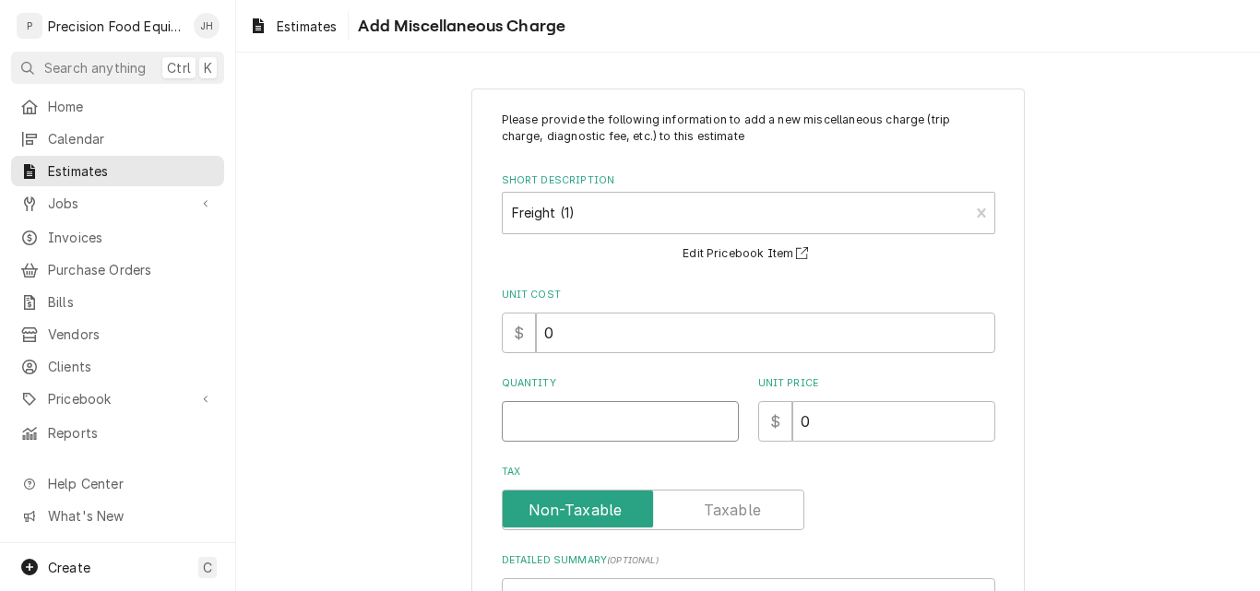
click at [563, 429] on input "Quantity" at bounding box center [620, 421] width 237 height 41
type textarea "x"
type input "1"
type textarea "x"
type input "4"
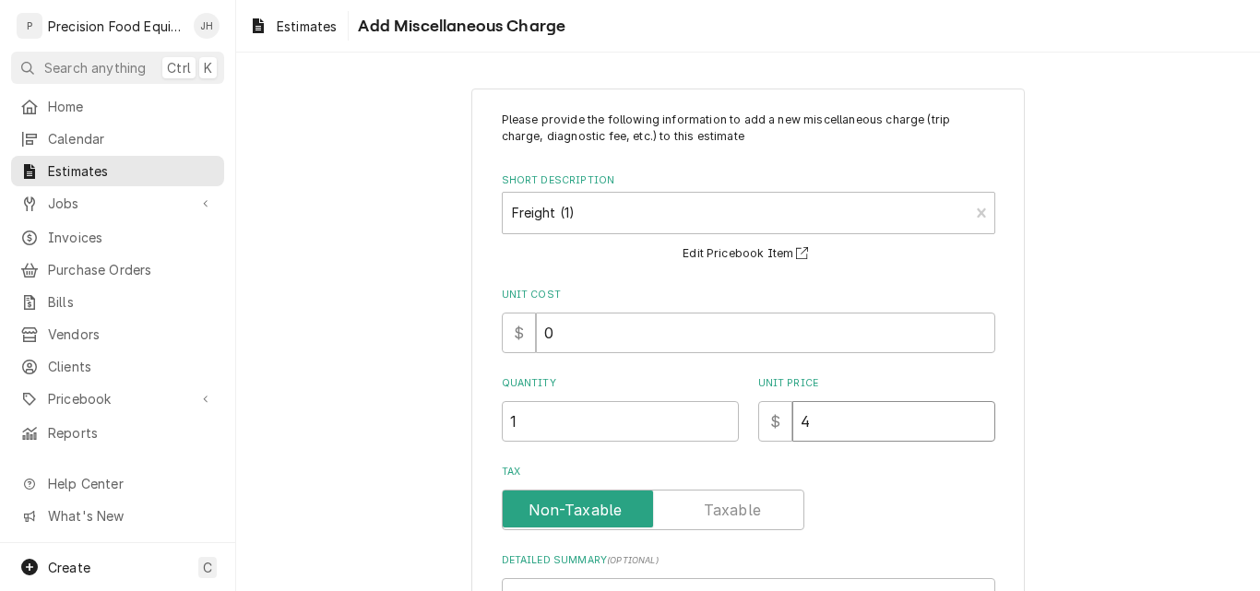
type textarea "x"
type input "45"
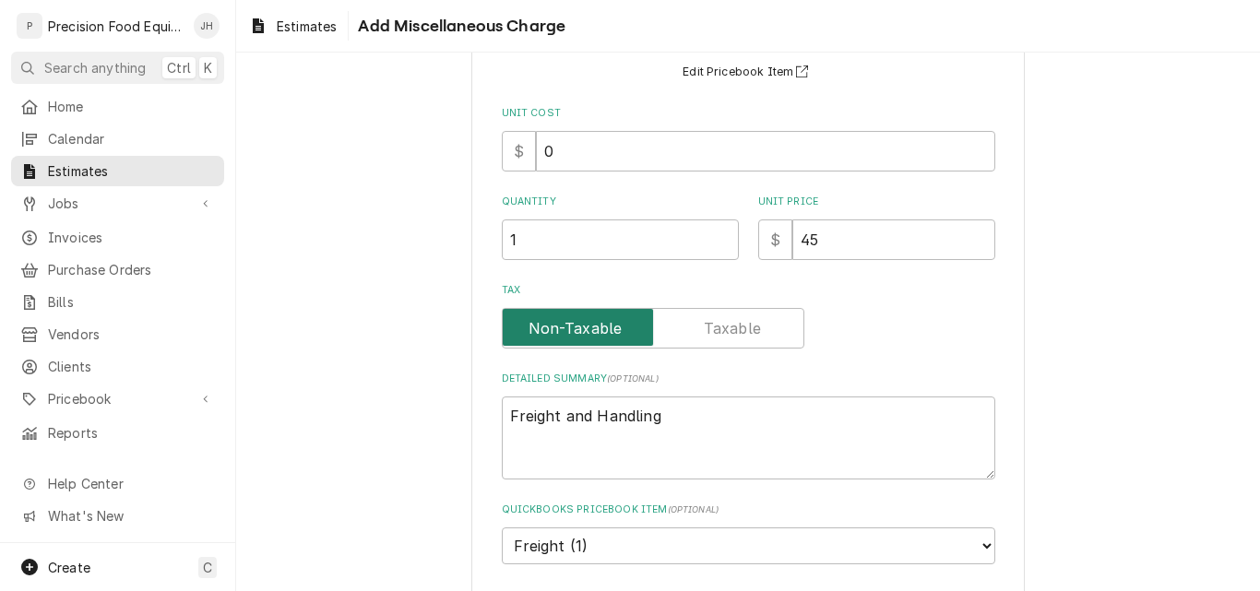
scroll to position [268, 0]
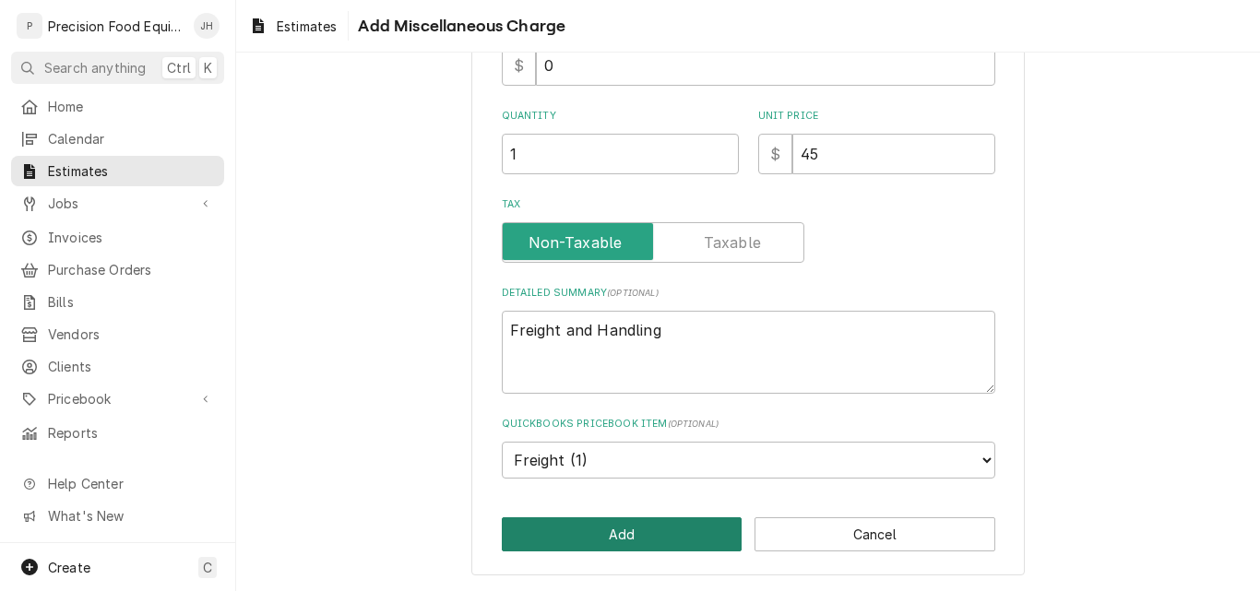
click at [651, 539] on button "Add" at bounding box center [622, 535] width 241 height 34
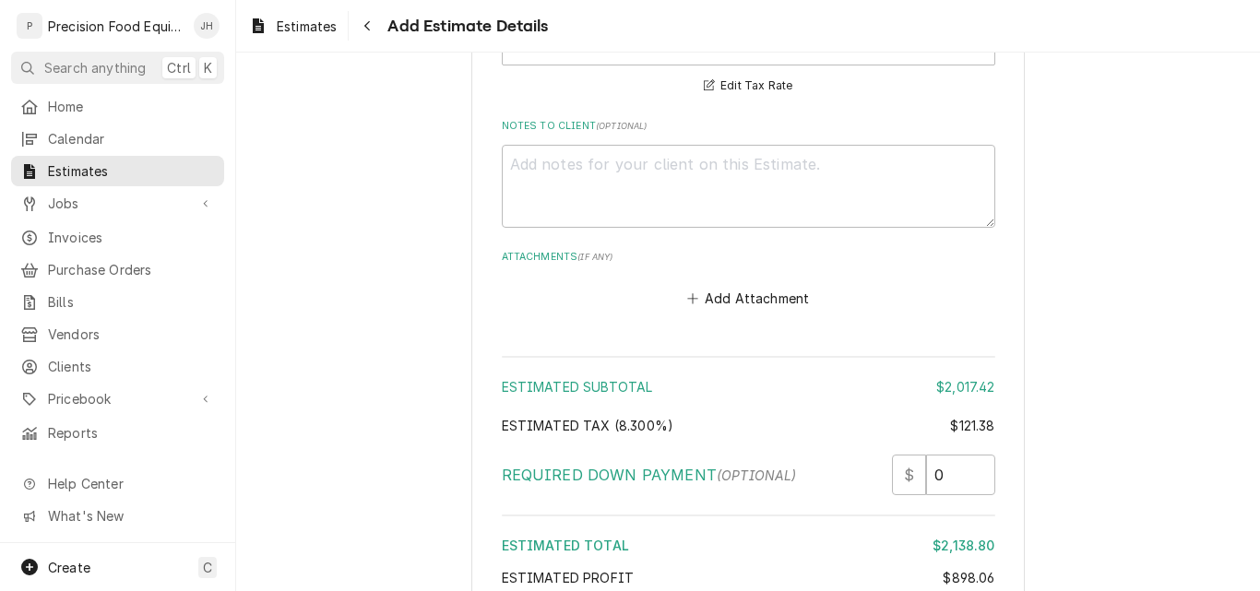
scroll to position [3233, 0]
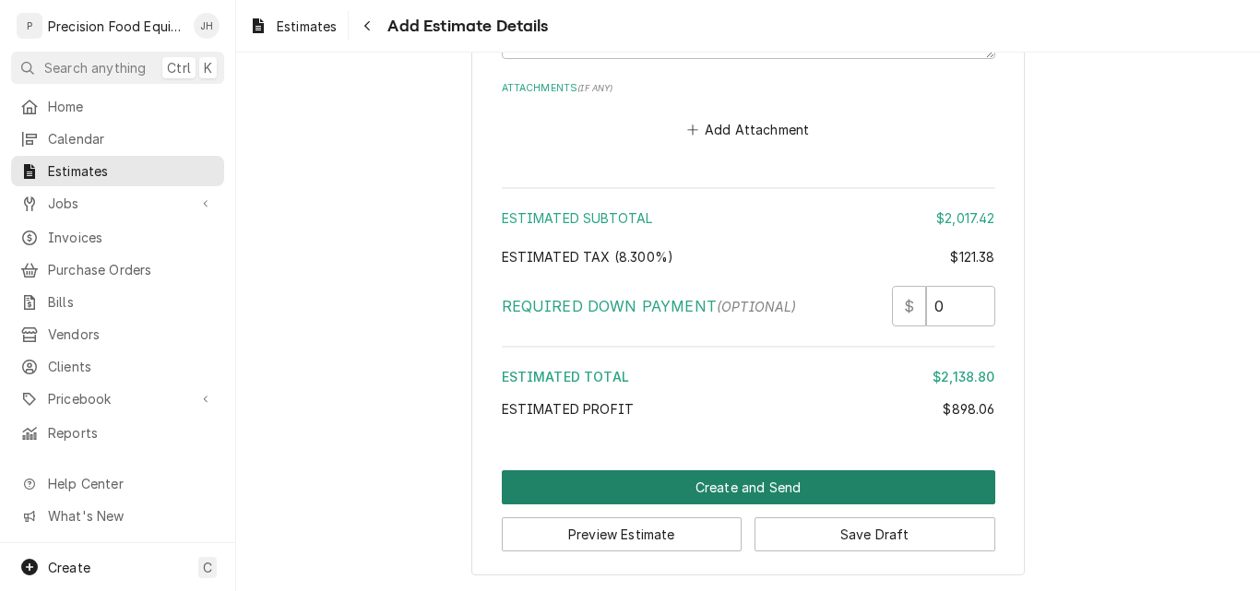
click at [726, 486] on button "Create and Send" at bounding box center [749, 488] width 494 height 34
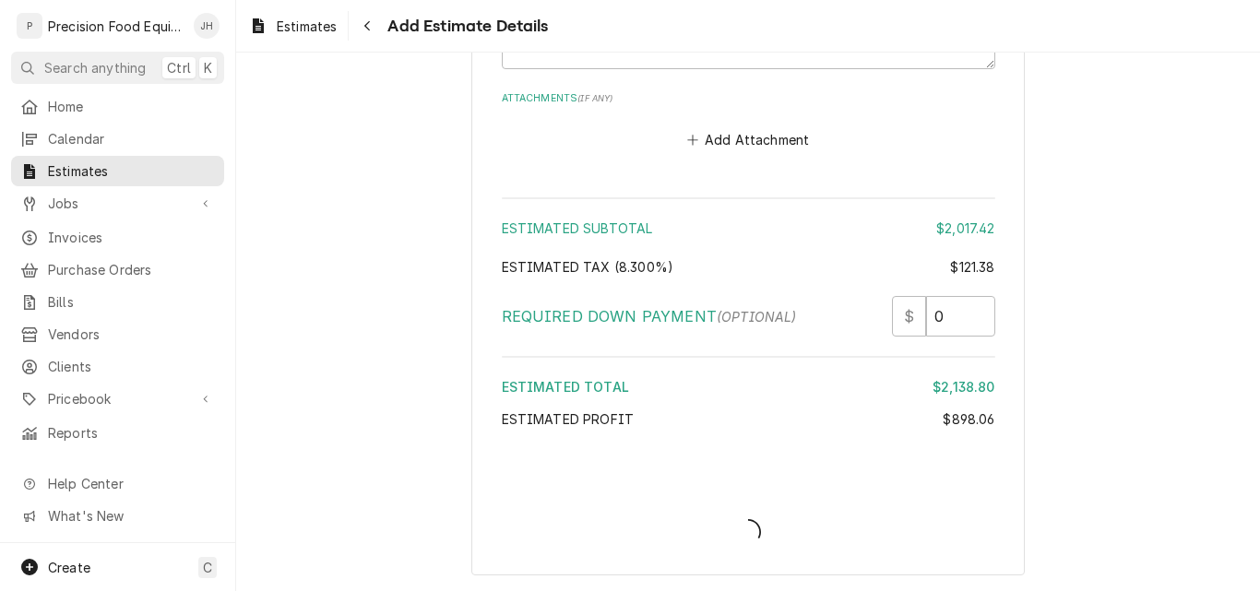
type textarea "x"
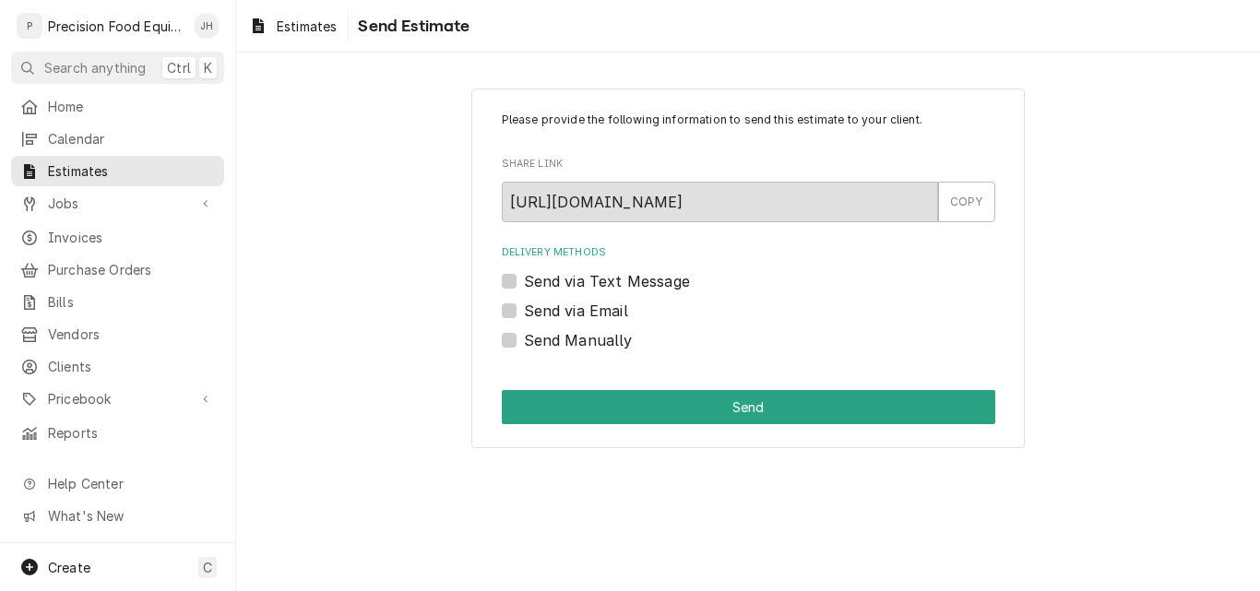
click at [588, 279] on label "Send via Text Message" at bounding box center [607, 281] width 166 height 22
click at [588, 279] on input "Send via Text Message" at bounding box center [771, 290] width 494 height 41
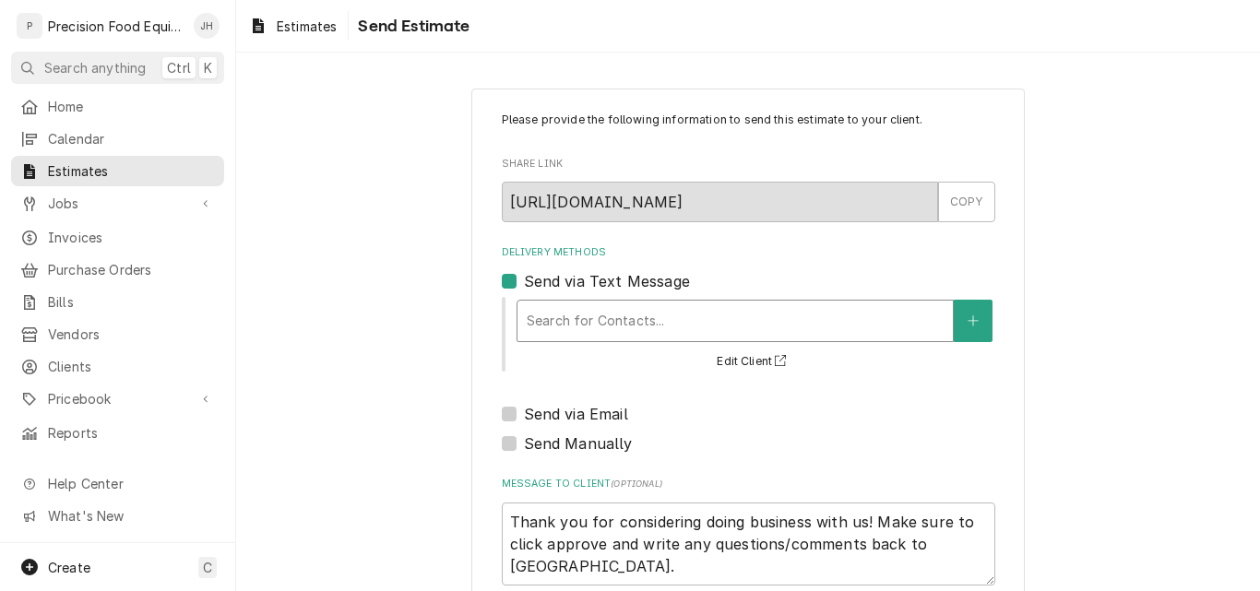
click at [584, 314] on div "Delivery Methods" at bounding box center [735, 321] width 417 height 33
click at [524, 280] on label "Send via Text Message" at bounding box center [607, 281] width 166 height 22
click at [524, 280] on input "Send via Text Message" at bounding box center [771, 290] width 494 height 41
checkbox input "false"
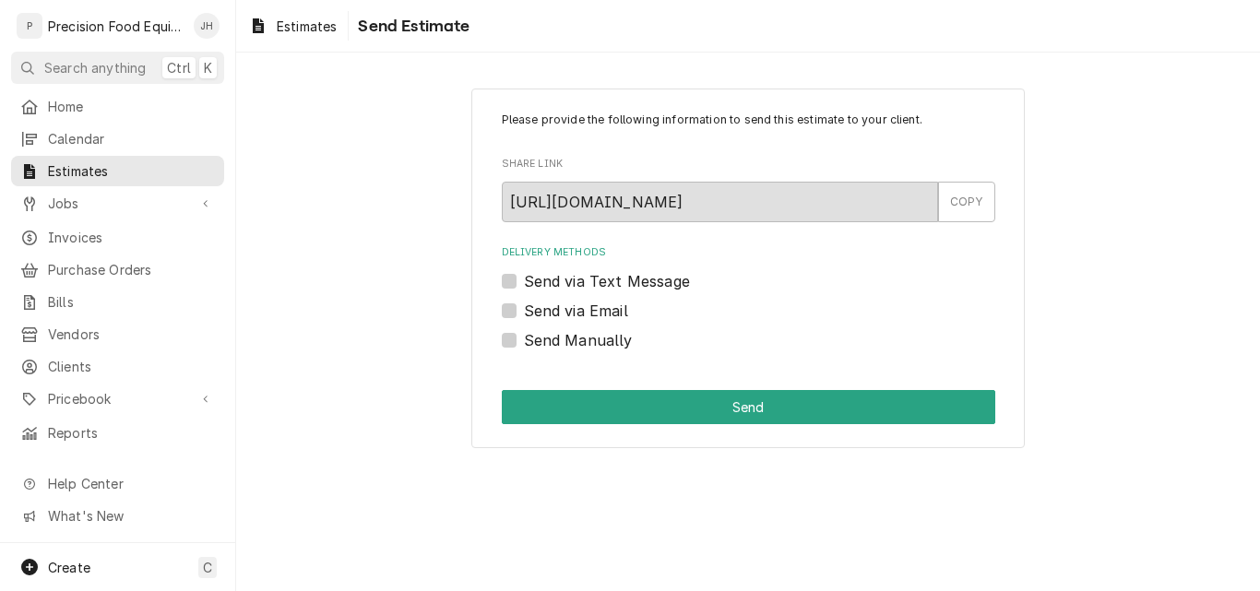
click at [517, 312] on div "Send via Email" at bounding box center [749, 311] width 494 height 22
click at [524, 313] on label "Send via Email" at bounding box center [576, 311] width 104 height 22
click at [524, 313] on input "Send via Email" at bounding box center [771, 320] width 494 height 41
checkbox input "true"
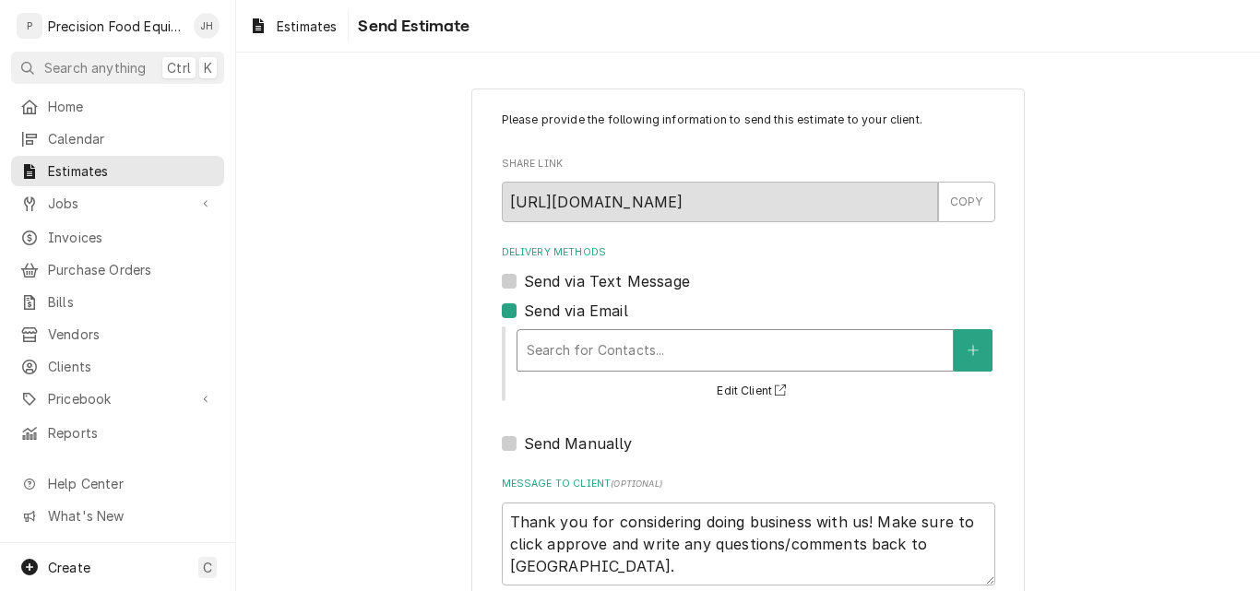
click at [575, 348] on div "Delivery Methods" at bounding box center [735, 350] width 417 height 33
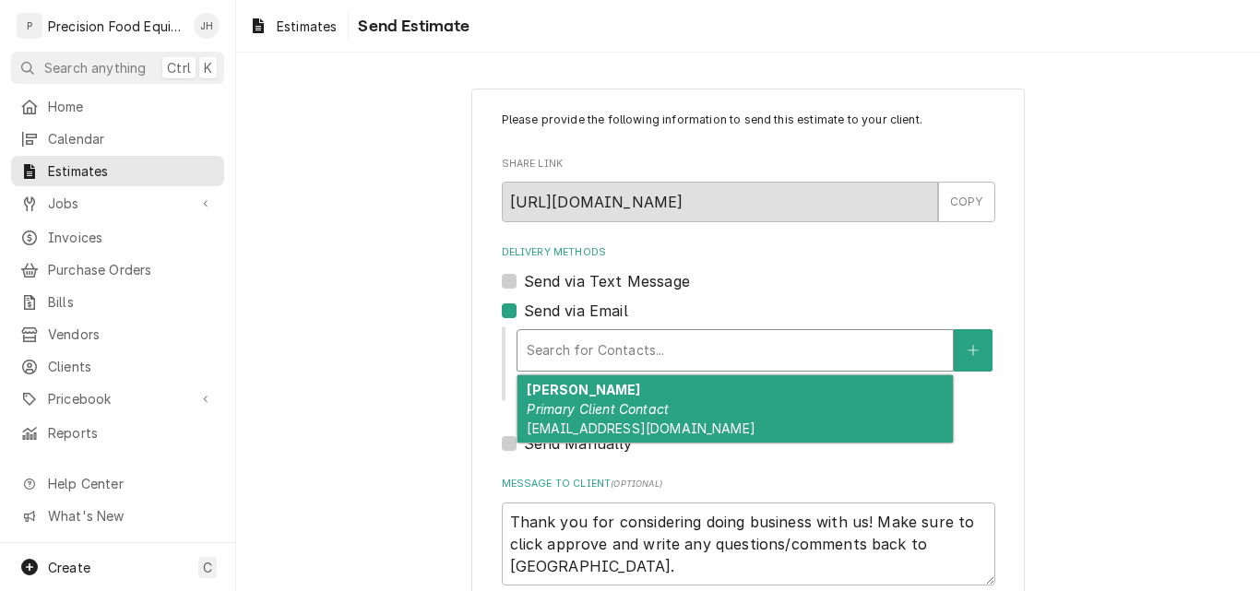
click at [583, 421] on span "bedillinsj@aol.com" at bounding box center [641, 429] width 228 height 16
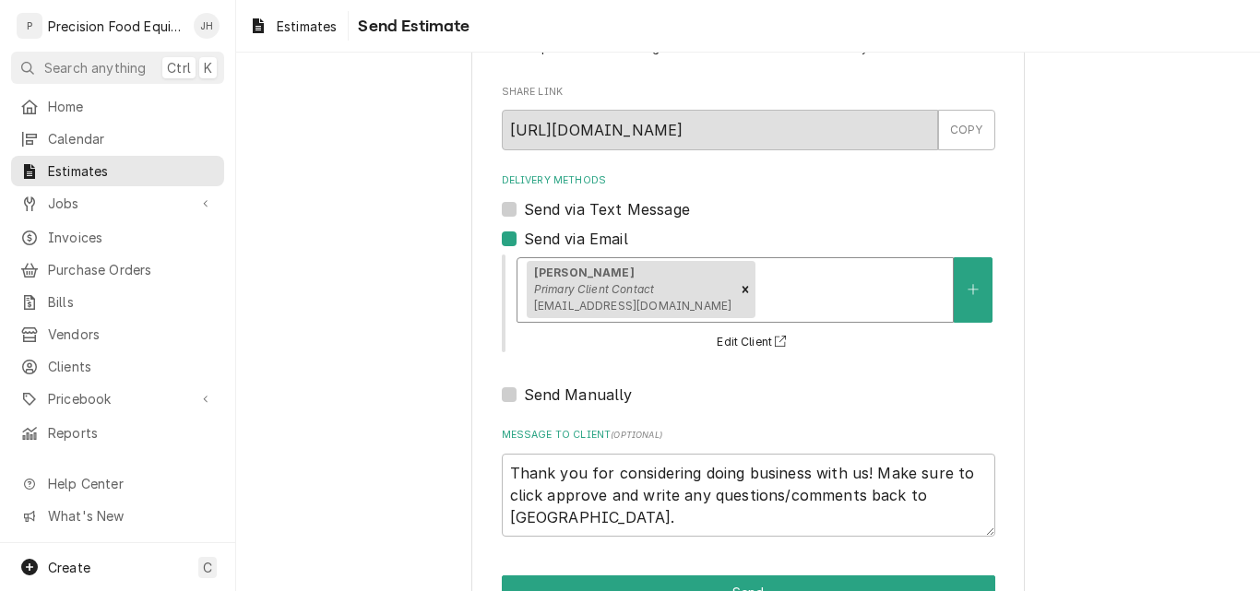
scroll to position [130, 0]
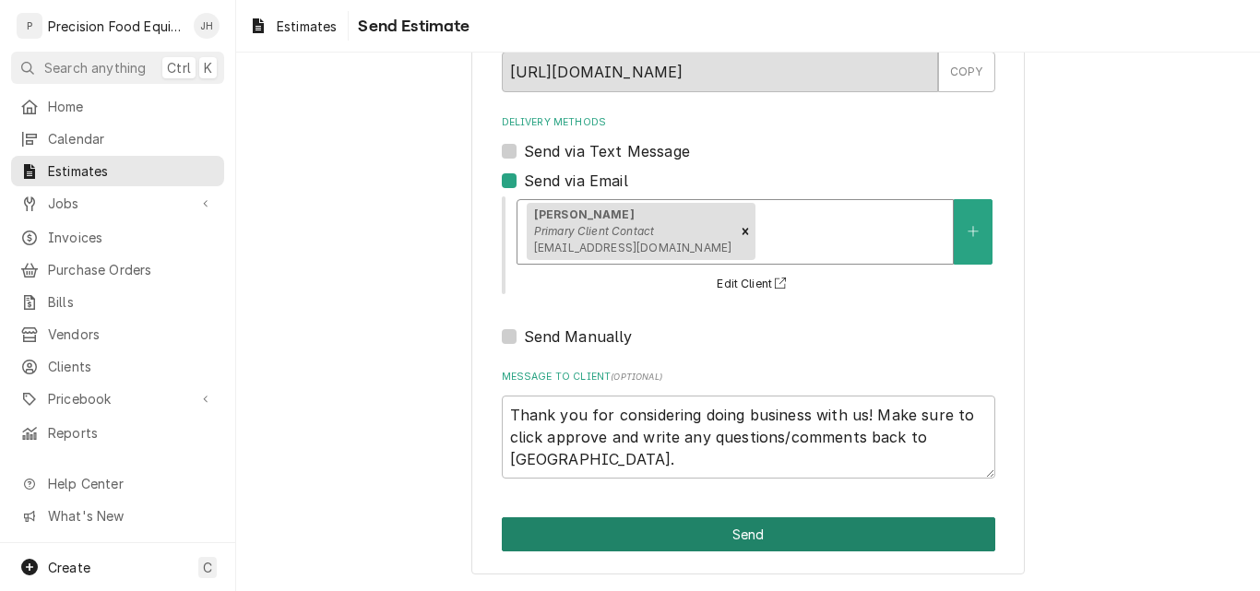
click at [789, 538] on button "Send" at bounding box center [749, 535] width 494 height 34
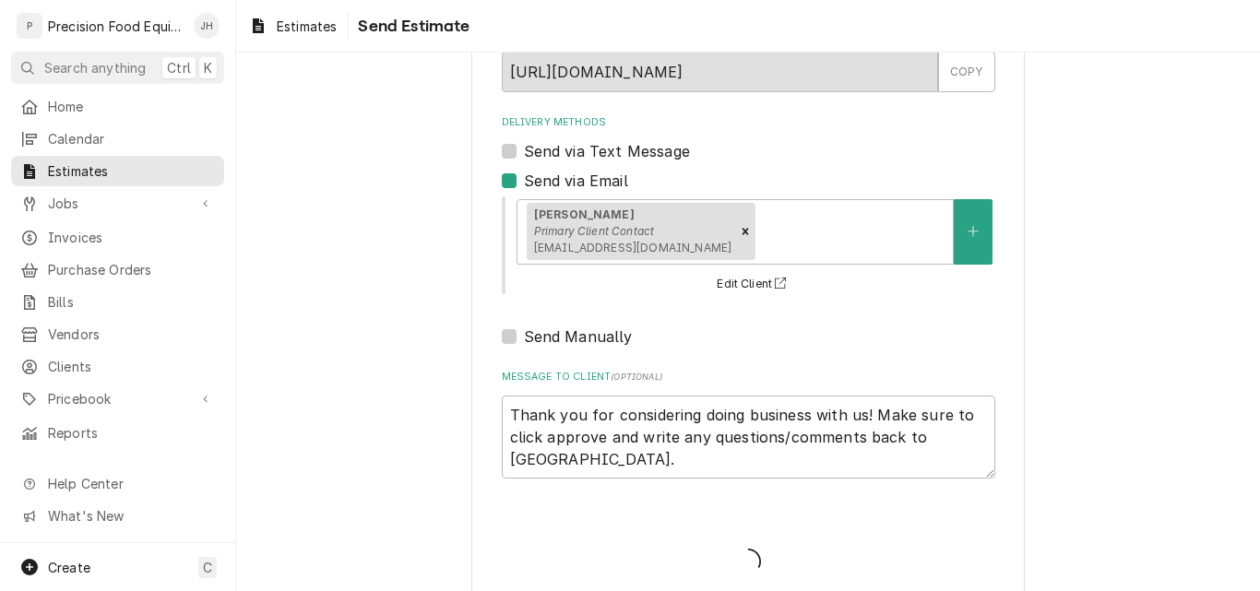
type textarea "x"
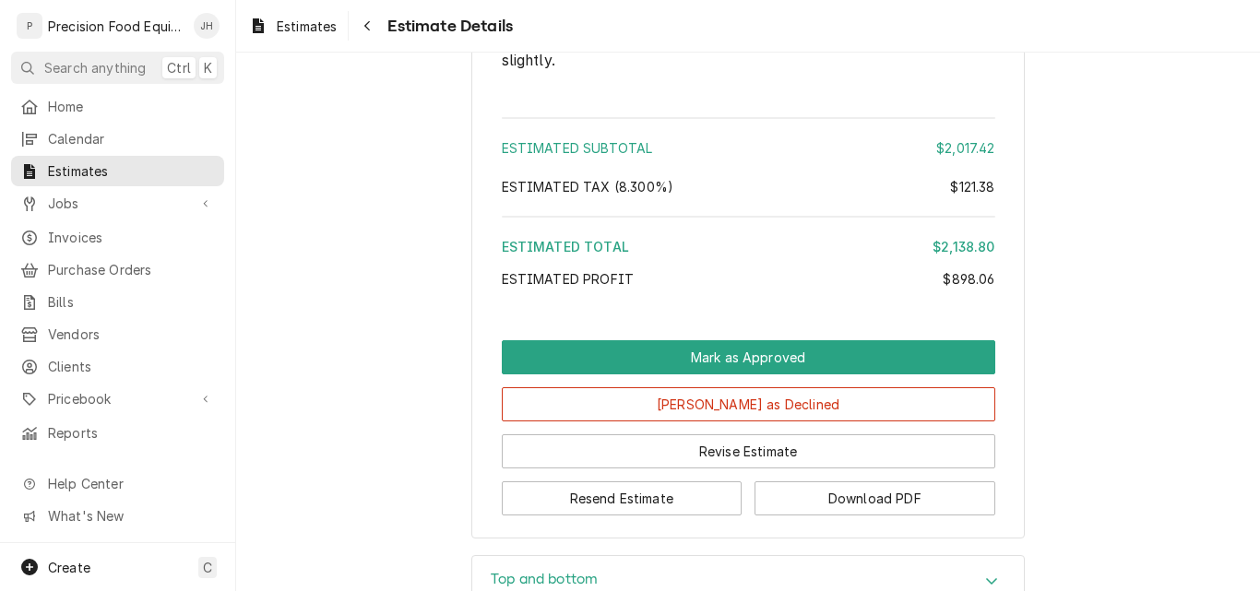
scroll to position [2215, 0]
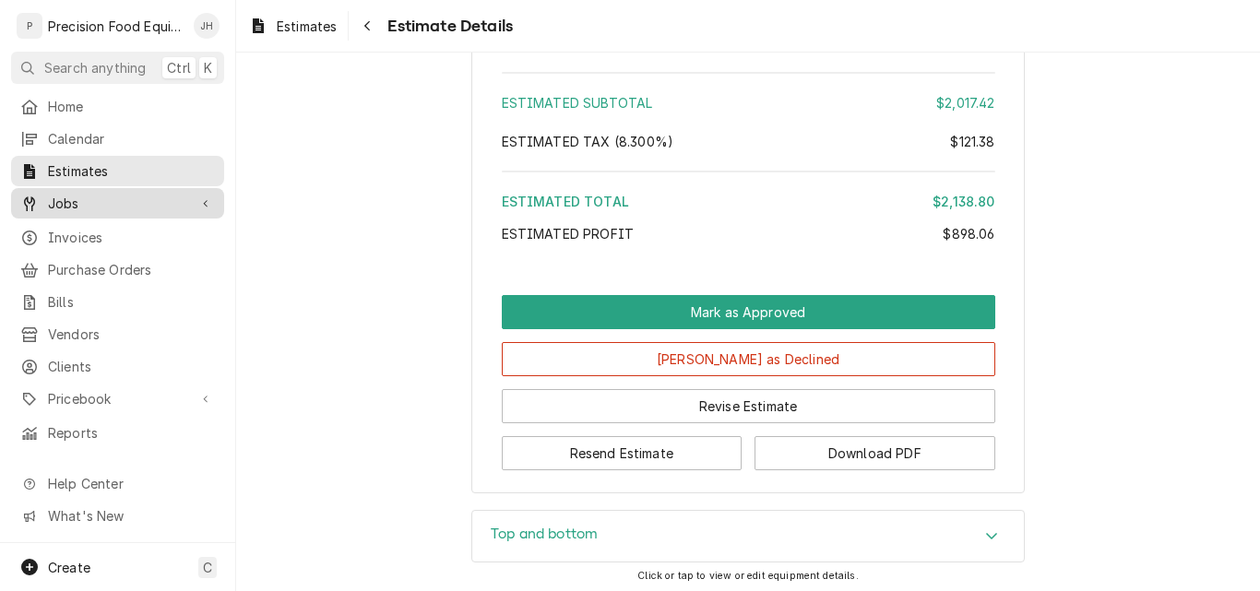
click at [79, 197] on span "Jobs" at bounding box center [117, 203] width 139 height 19
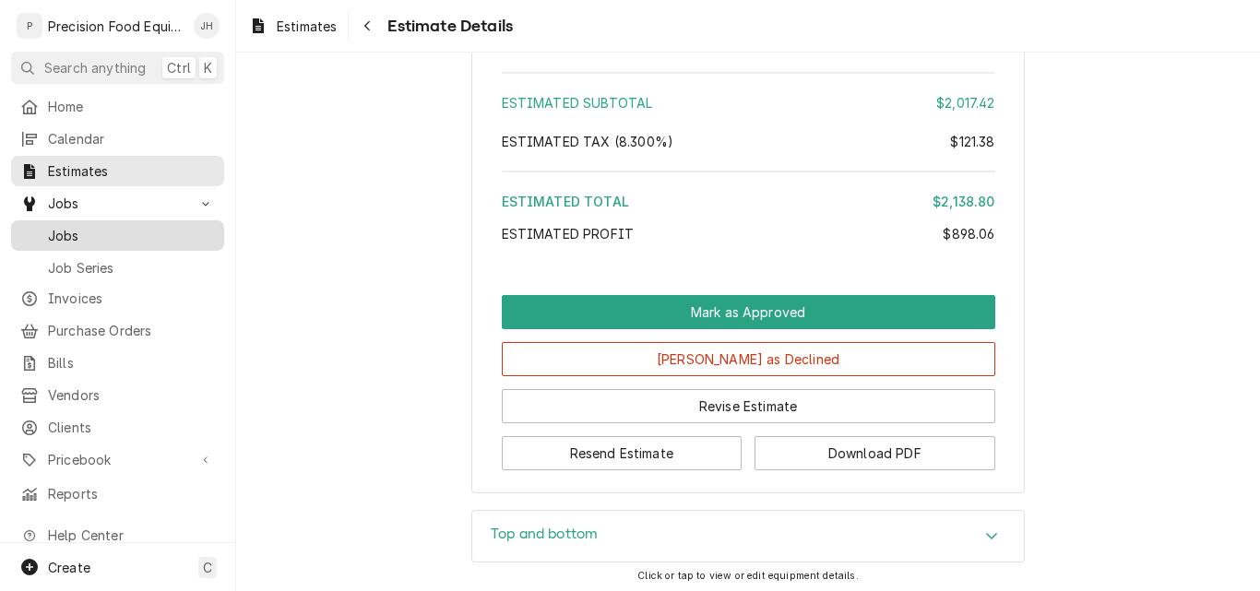
click at [119, 226] on span "Jobs" at bounding box center [131, 235] width 167 height 19
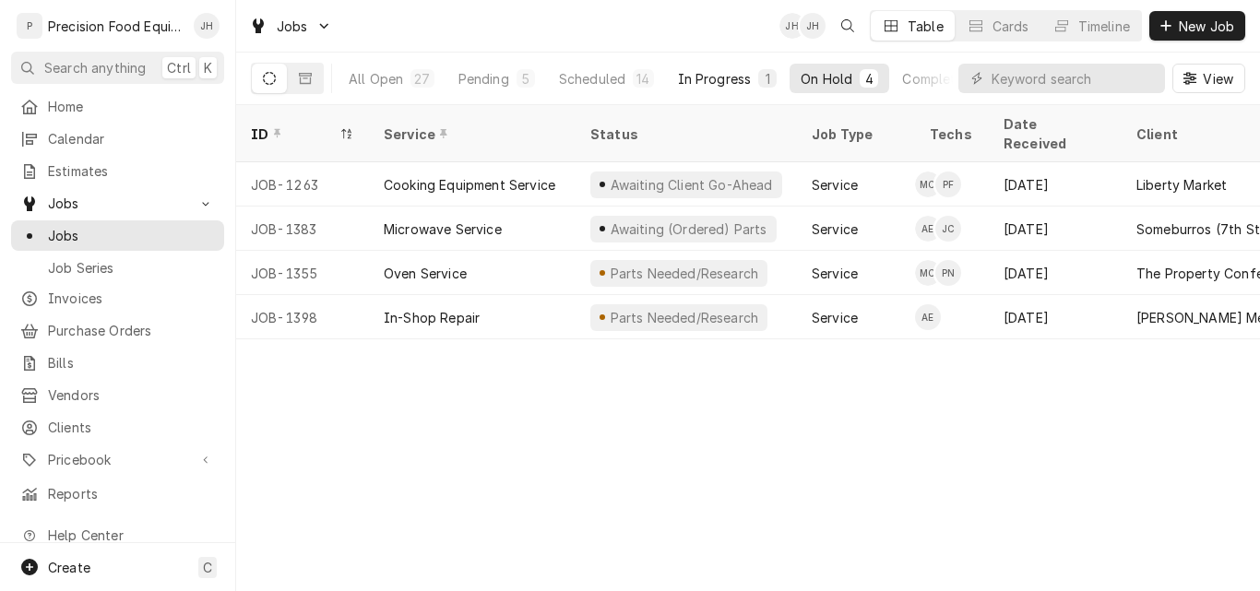
click at [699, 76] on div "In Progress" at bounding box center [715, 78] width 74 height 19
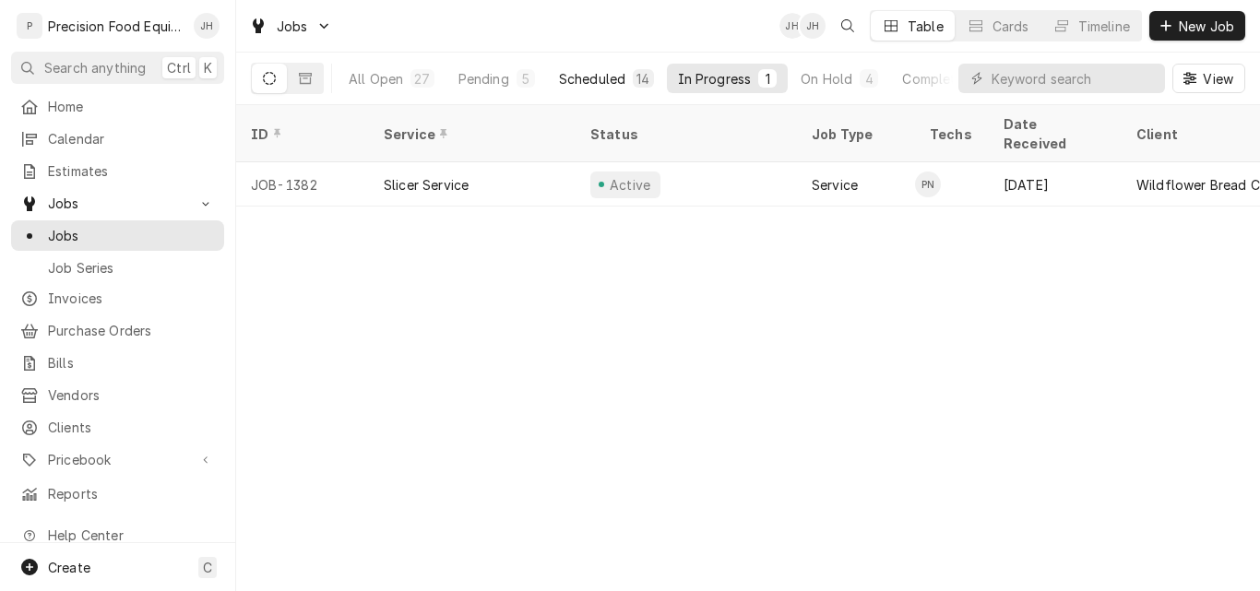
click at [611, 84] on div "Scheduled" at bounding box center [592, 78] width 66 height 19
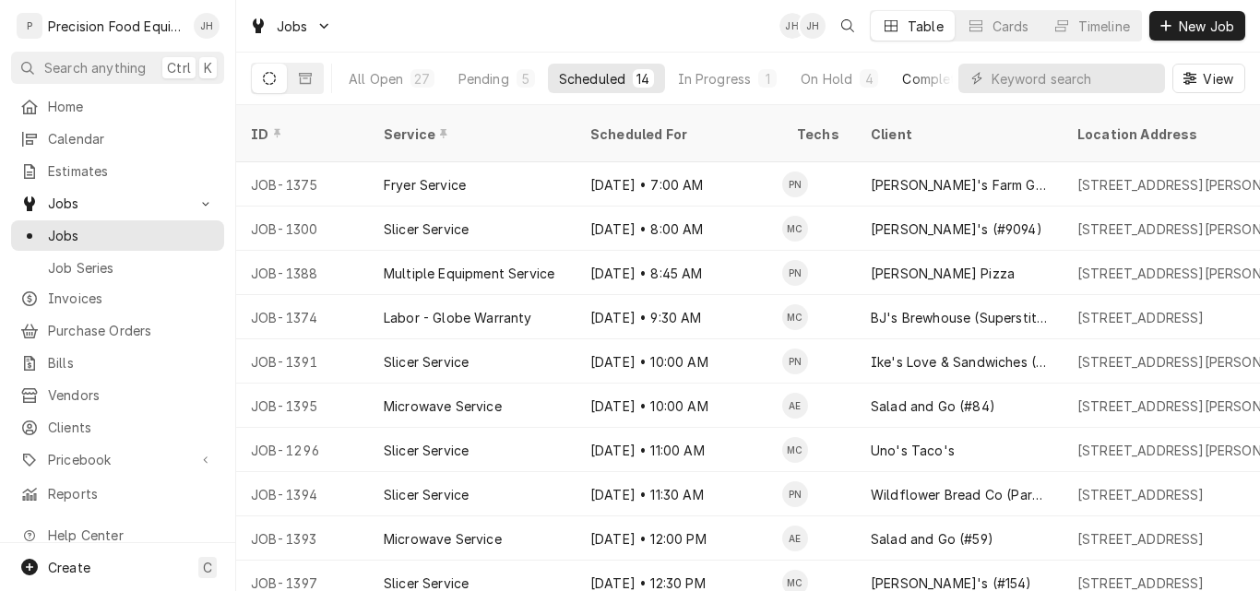
click at [914, 79] on div "Completed" at bounding box center [936, 78] width 69 height 19
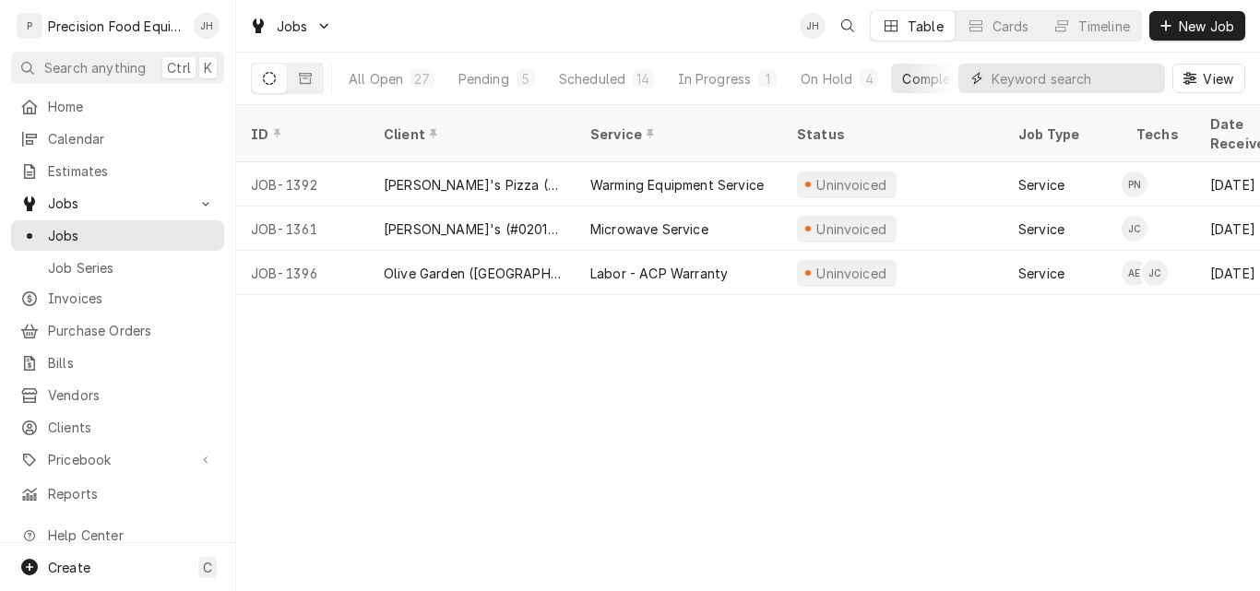
click at [1030, 75] on input "Dynamic Content Wrapper" at bounding box center [1074, 79] width 164 height 30
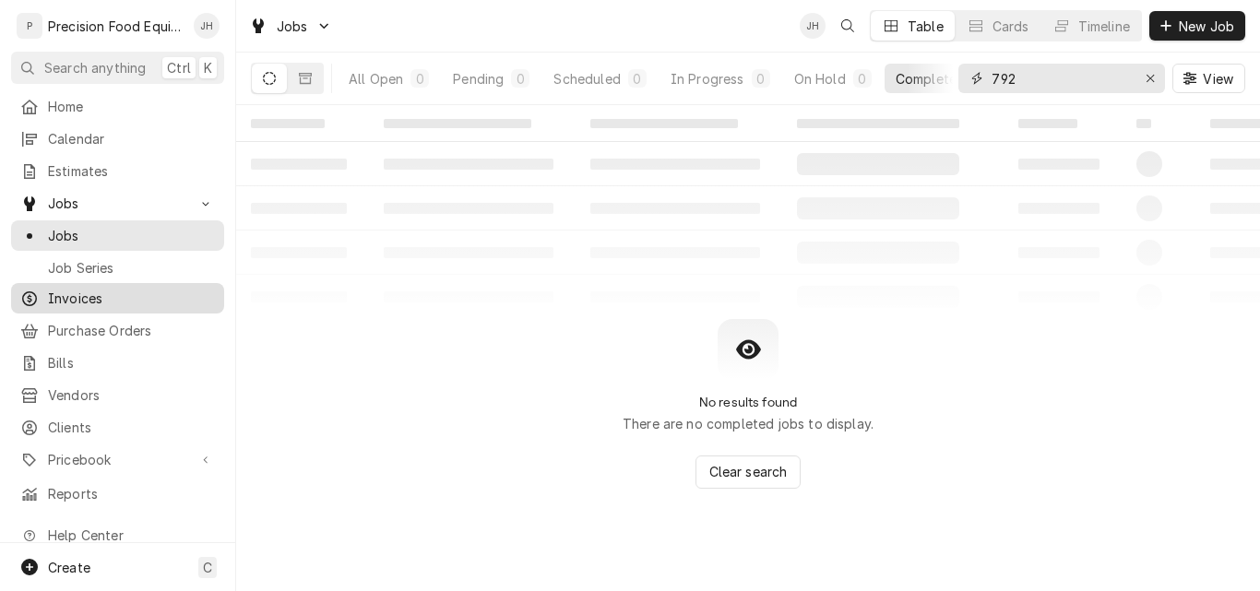
type input "792"
click at [87, 293] on span "Invoices" at bounding box center [131, 298] width 167 height 19
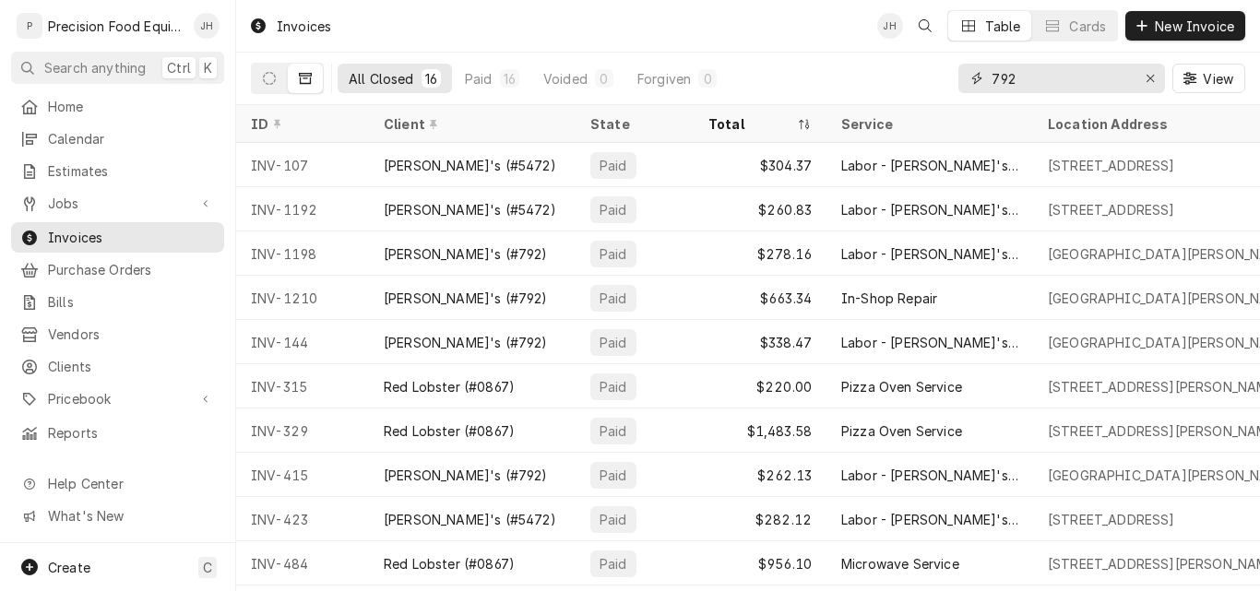
drag, startPoint x: 1041, startPoint y: 77, endPoint x: 946, endPoint y: 77, distance: 95.0
click at [946, 77] on div "All Closed 16 Paid 16 Voided 0 Forgiven 0 792 View" at bounding box center [748, 79] width 995 height 52
click at [277, 78] on button "Dynamic Content Wrapper" at bounding box center [269, 79] width 35 height 30
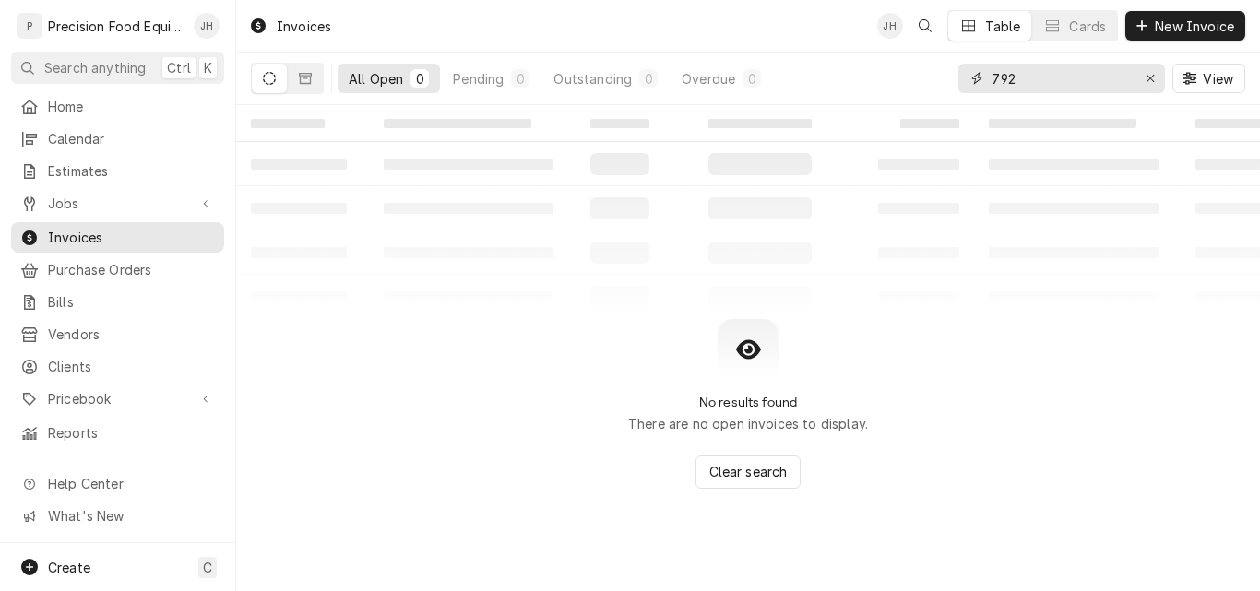
drag, startPoint x: 1065, startPoint y: 85, endPoint x: 964, endPoint y: 83, distance: 100.6
click at [964, 83] on div "792" at bounding box center [1062, 79] width 207 height 30
type input "9"
drag, startPoint x: 1045, startPoint y: 77, endPoint x: 956, endPoint y: 50, distance: 92.5
click at [952, 76] on div "All Open 0 Pending 0 Outstanding 0 Overdue 0 792 View" at bounding box center [748, 79] width 995 height 52
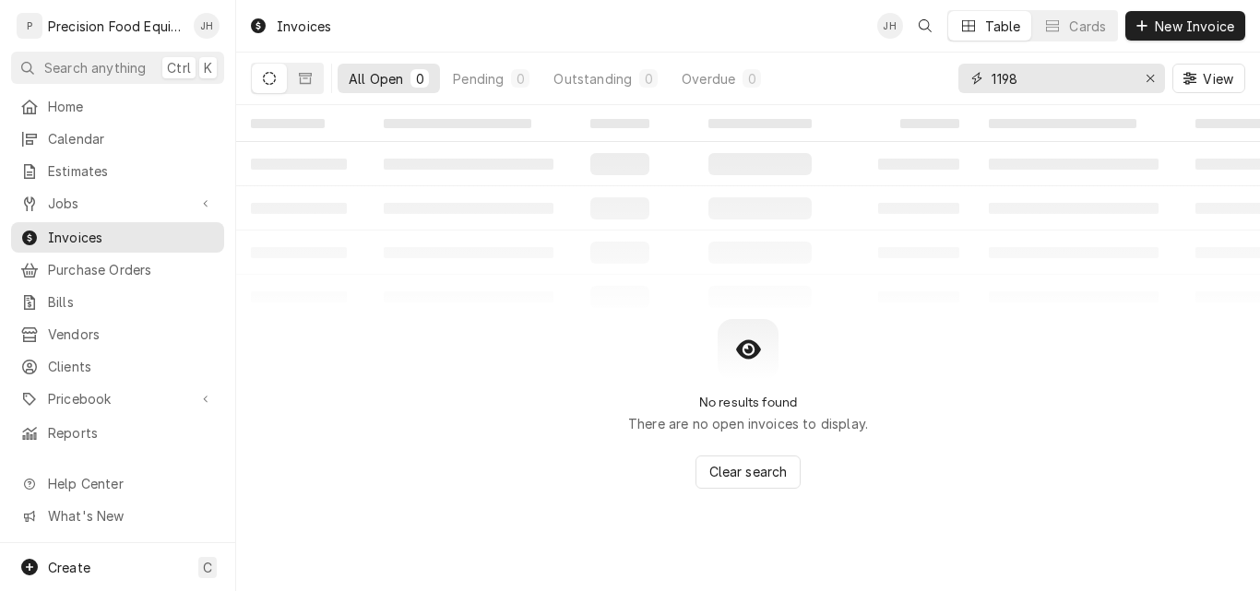
type input "1198"
click at [307, 78] on icon "Dynamic Content Wrapper" at bounding box center [305, 78] width 13 height 11
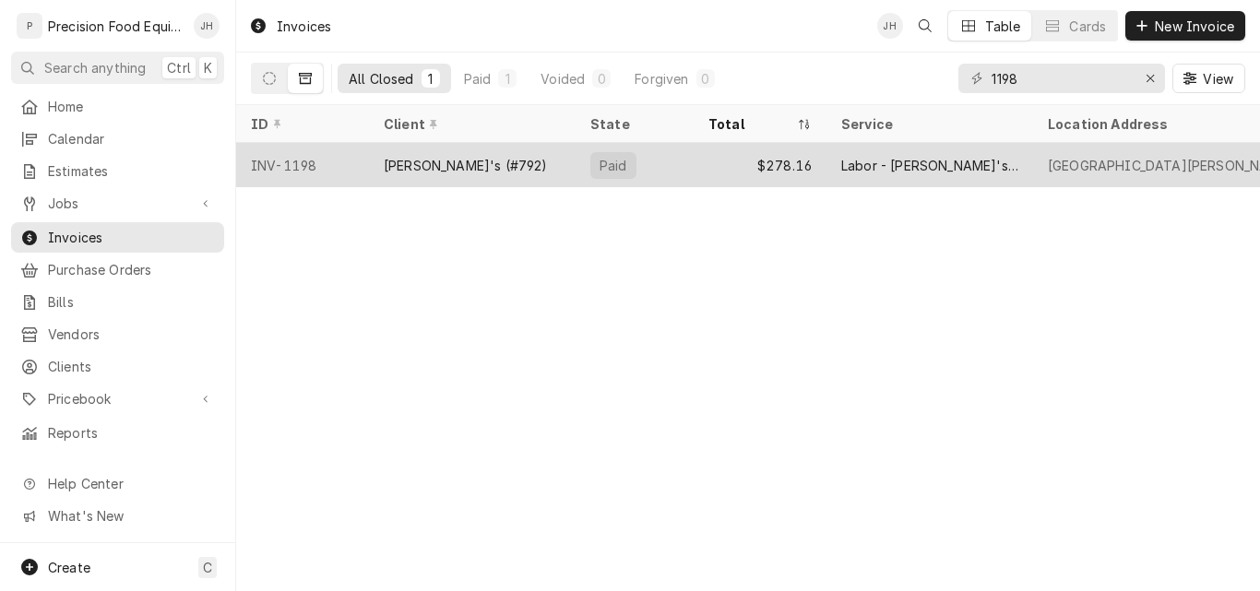
click at [962, 161] on div "Labor - [PERSON_NAME]'s PM" at bounding box center [930, 165] width 207 height 44
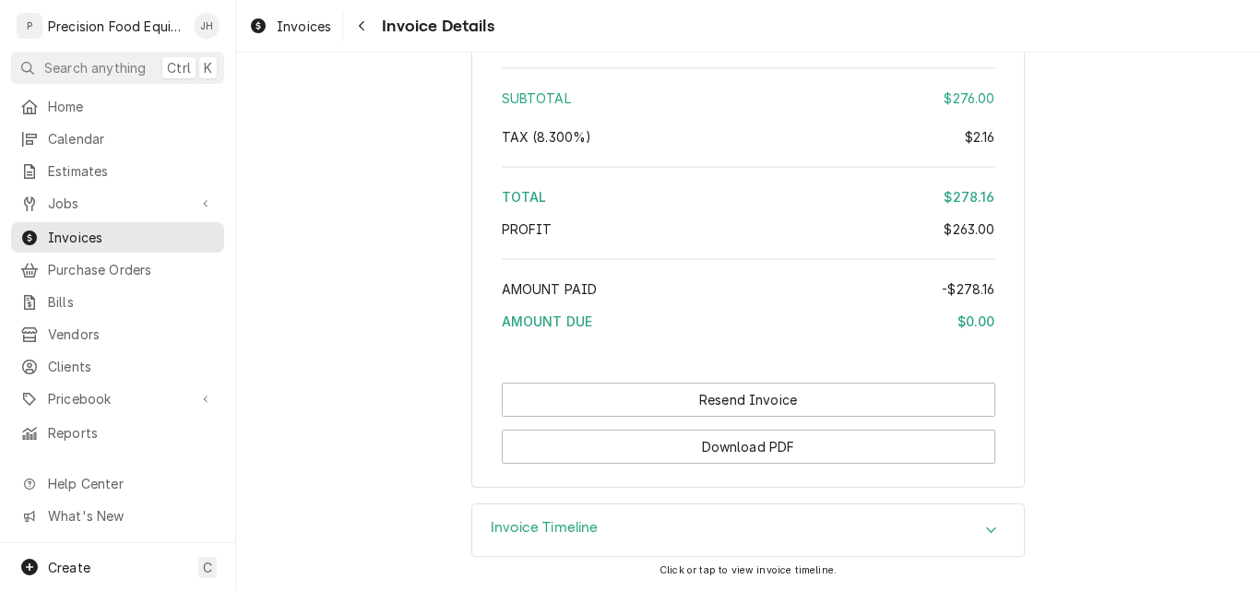
scroll to position [2451, 0]
click at [89, 234] on span "Invoices" at bounding box center [131, 237] width 167 height 19
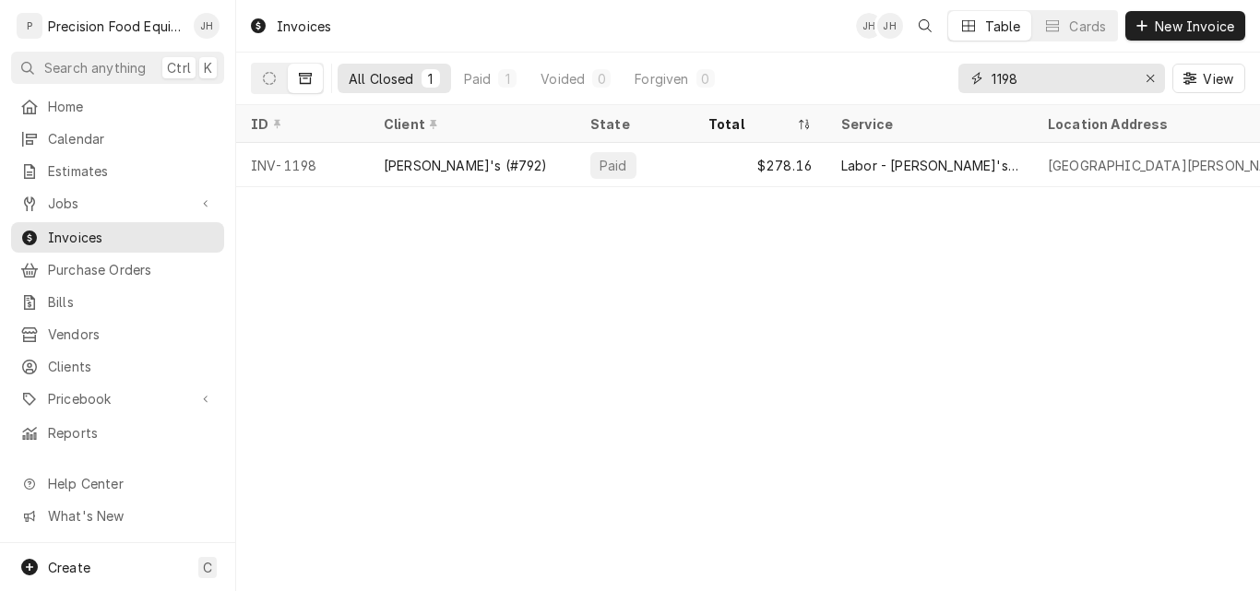
drag, startPoint x: 1062, startPoint y: 72, endPoint x: 896, endPoint y: 80, distance: 166.3
click at [896, 80] on div "All Closed 1 Paid 1 Voided 0 Forgiven 0 1198 View" at bounding box center [748, 79] width 995 height 52
type input "279"
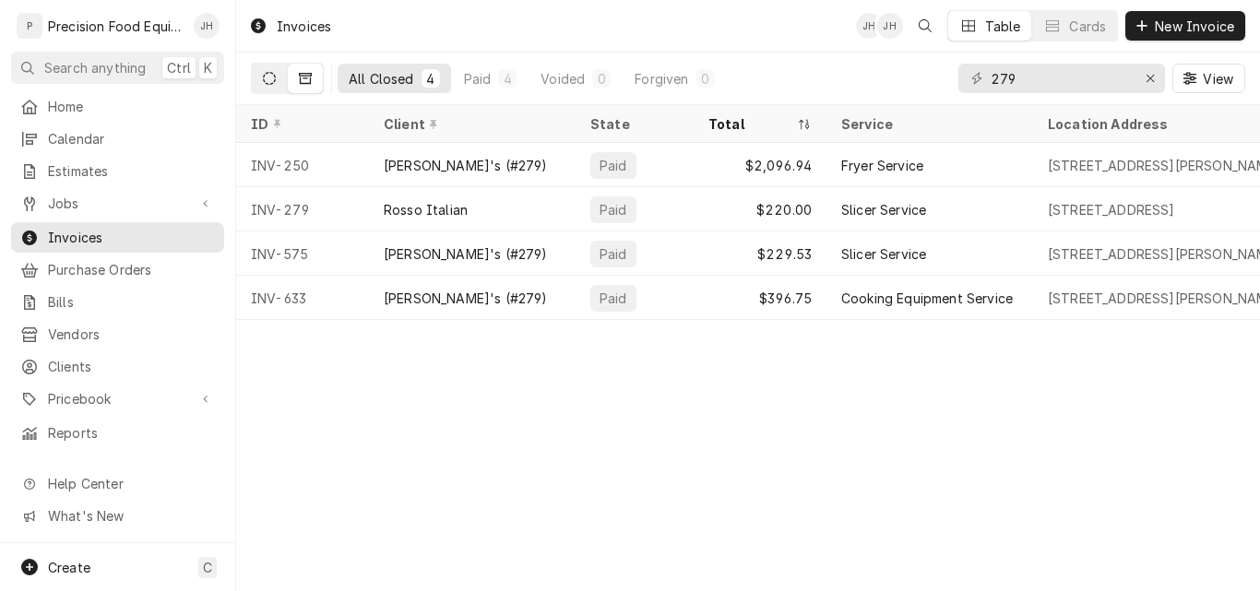
click at [275, 78] on icon "Dynamic Content Wrapper" at bounding box center [269, 78] width 13 height 13
